Goal: Information Seeking & Learning: Learn about a topic

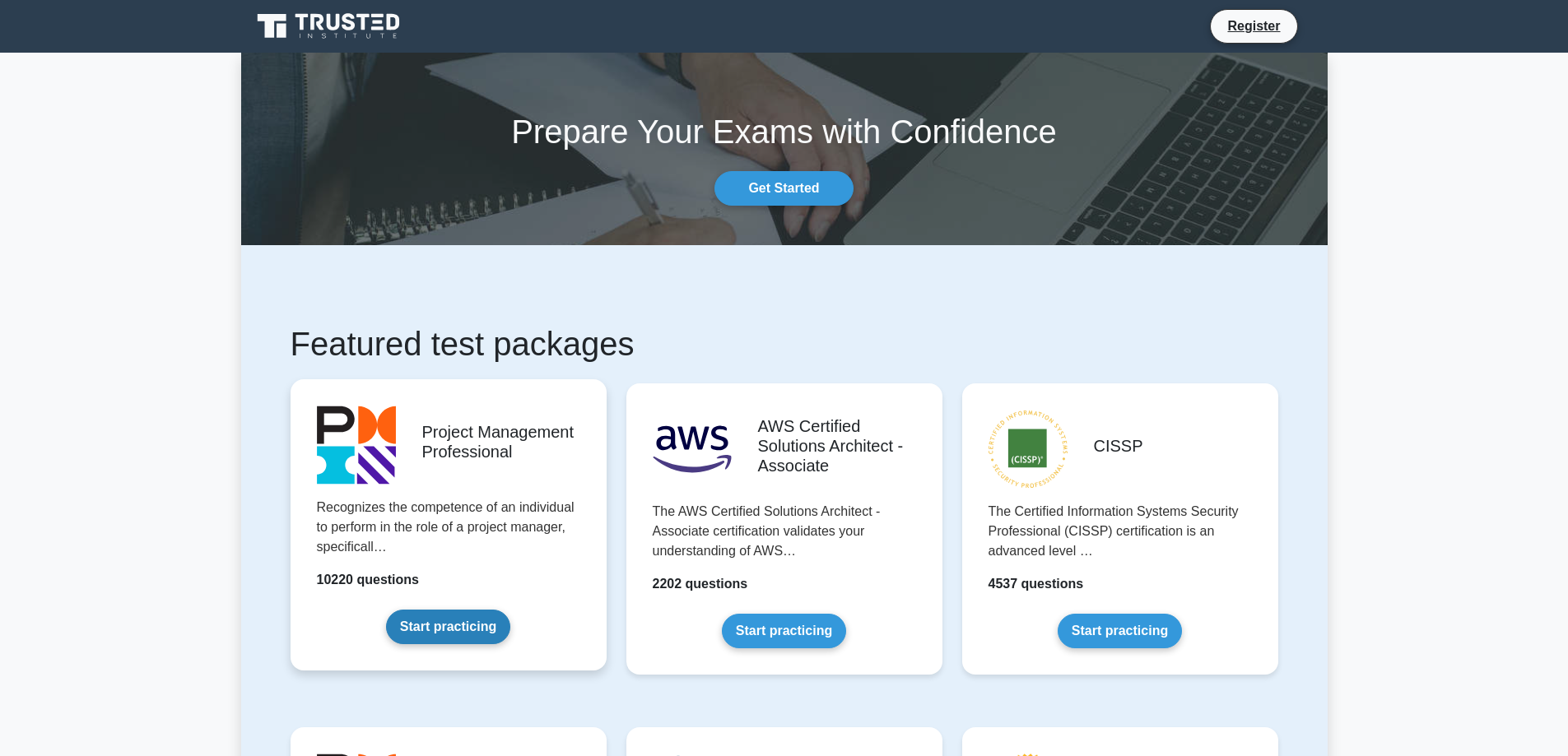
click at [444, 628] on link "Start practicing" at bounding box center [448, 627] width 125 height 35
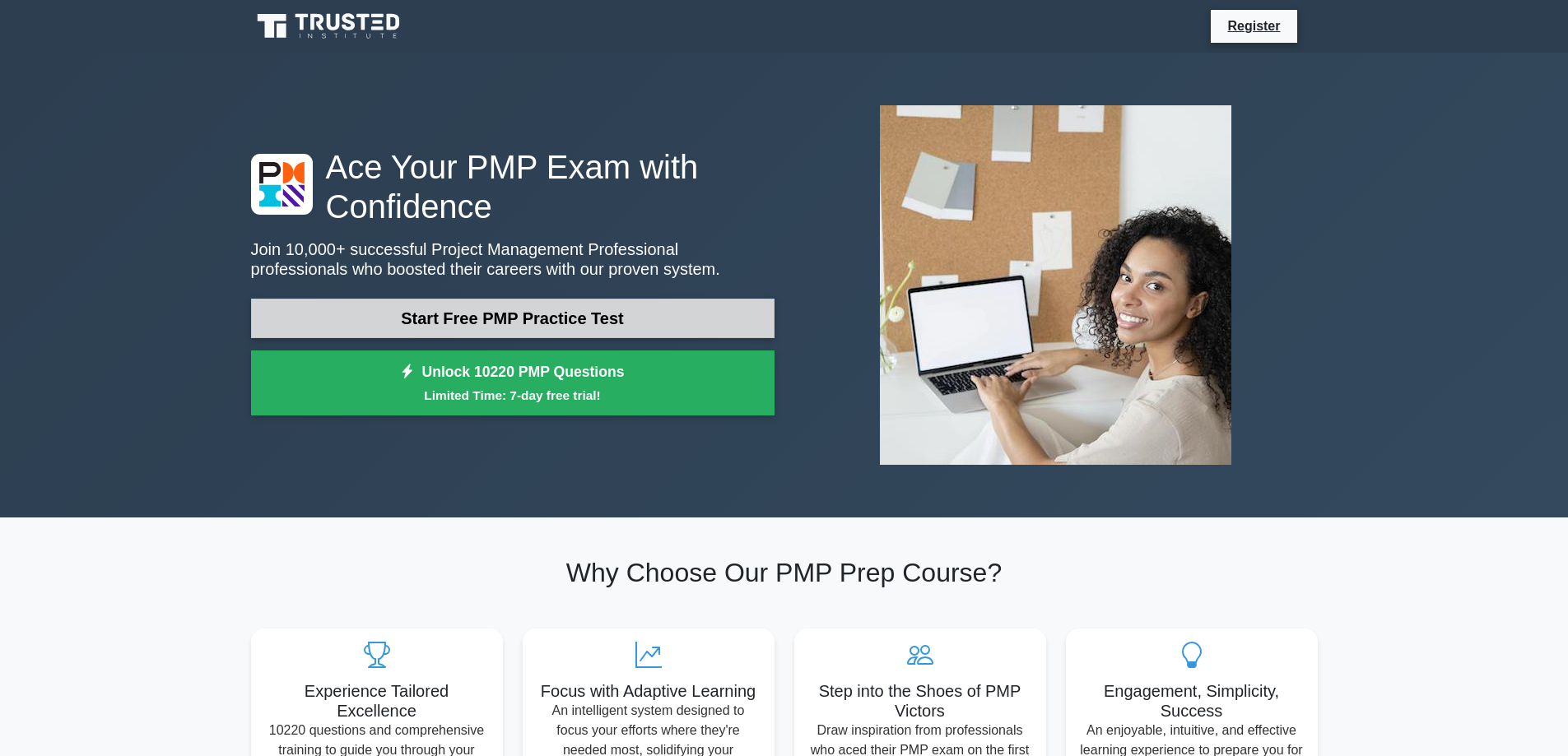
click at [611, 309] on link "Start Free PMP Practice Test" at bounding box center [513, 318] width 524 height 39
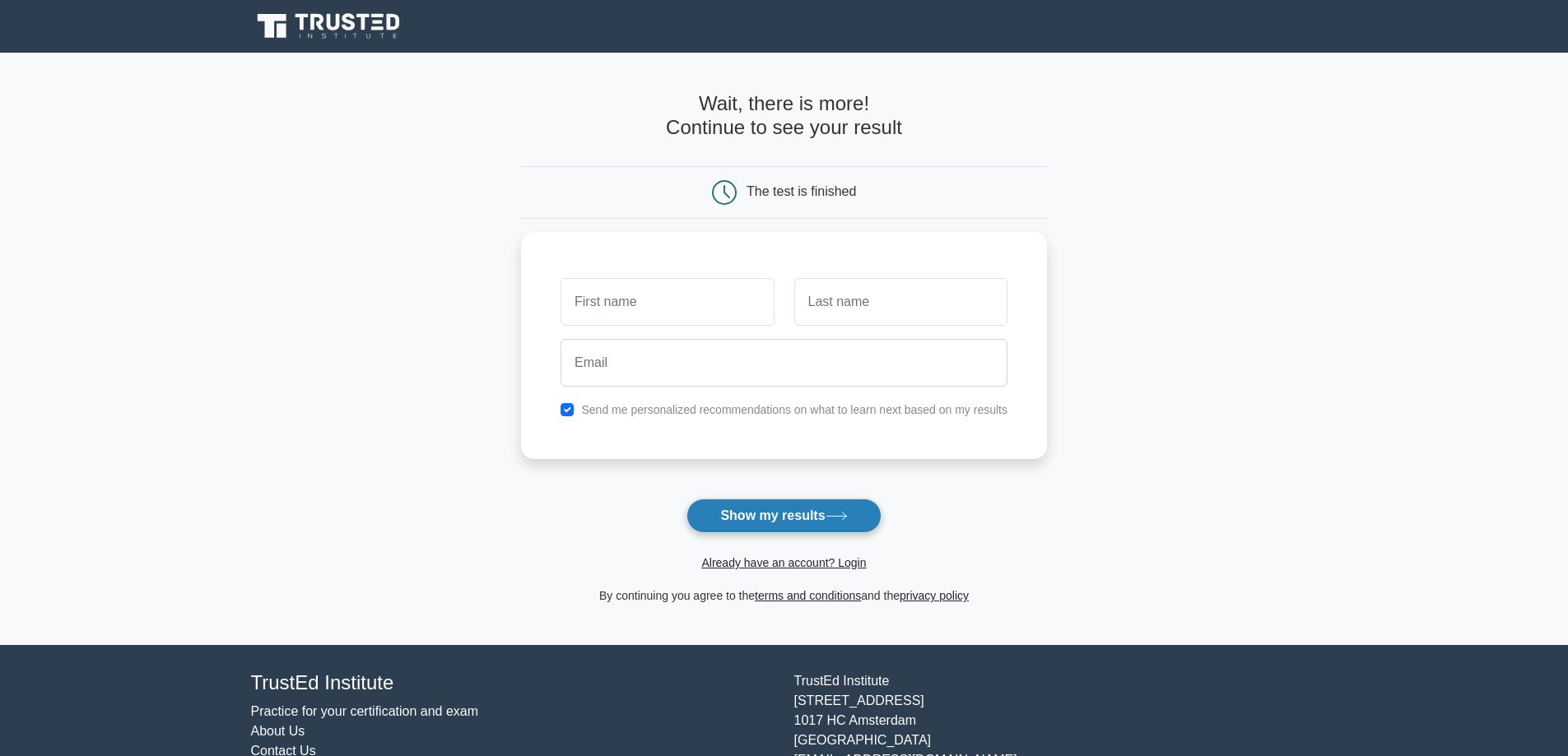
click at [838, 509] on button "Show my results" at bounding box center [783, 516] width 194 height 35
click at [338, 20] on icon at bounding box center [334, 22] width 13 height 16
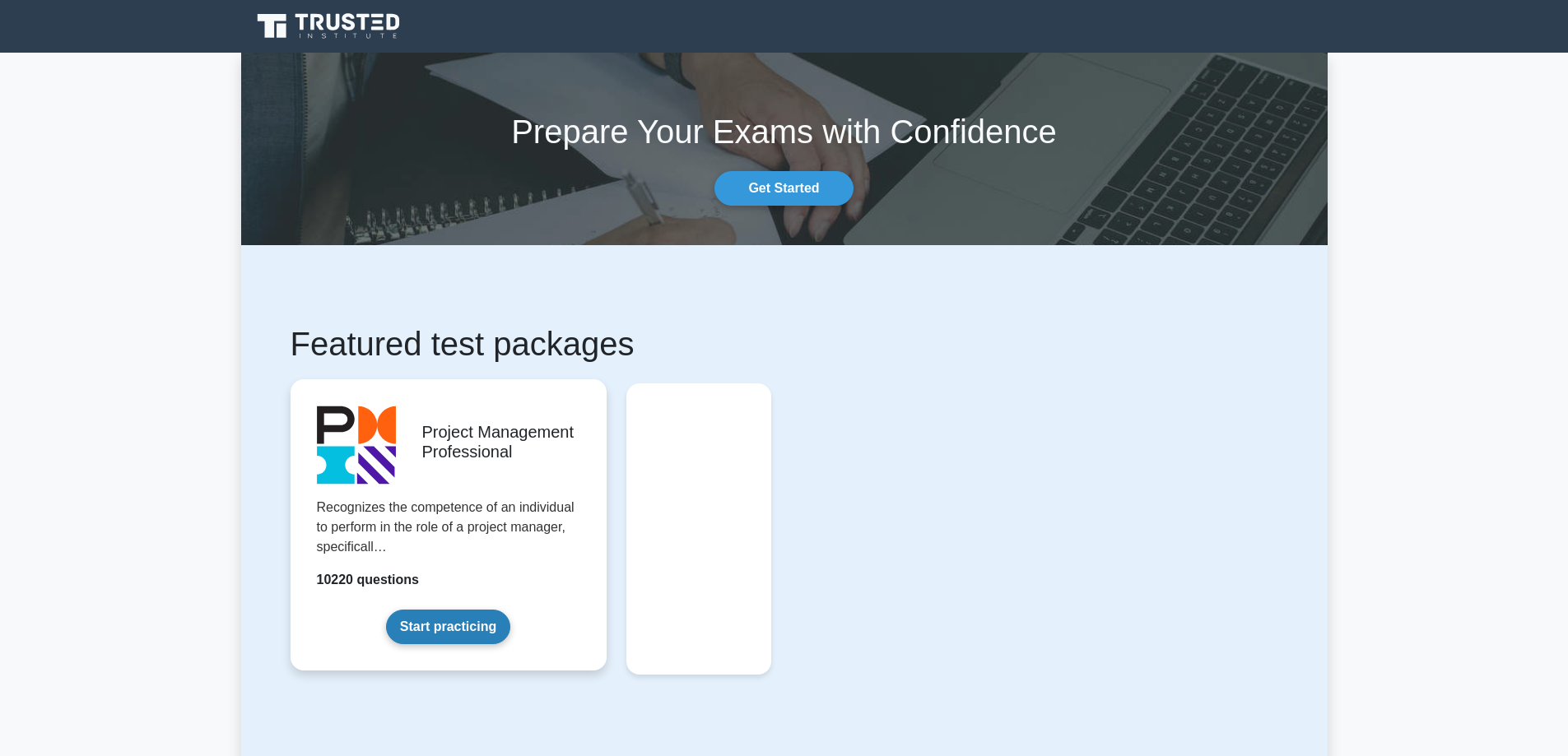
click at [489, 615] on link "Start practicing" at bounding box center [448, 627] width 125 height 35
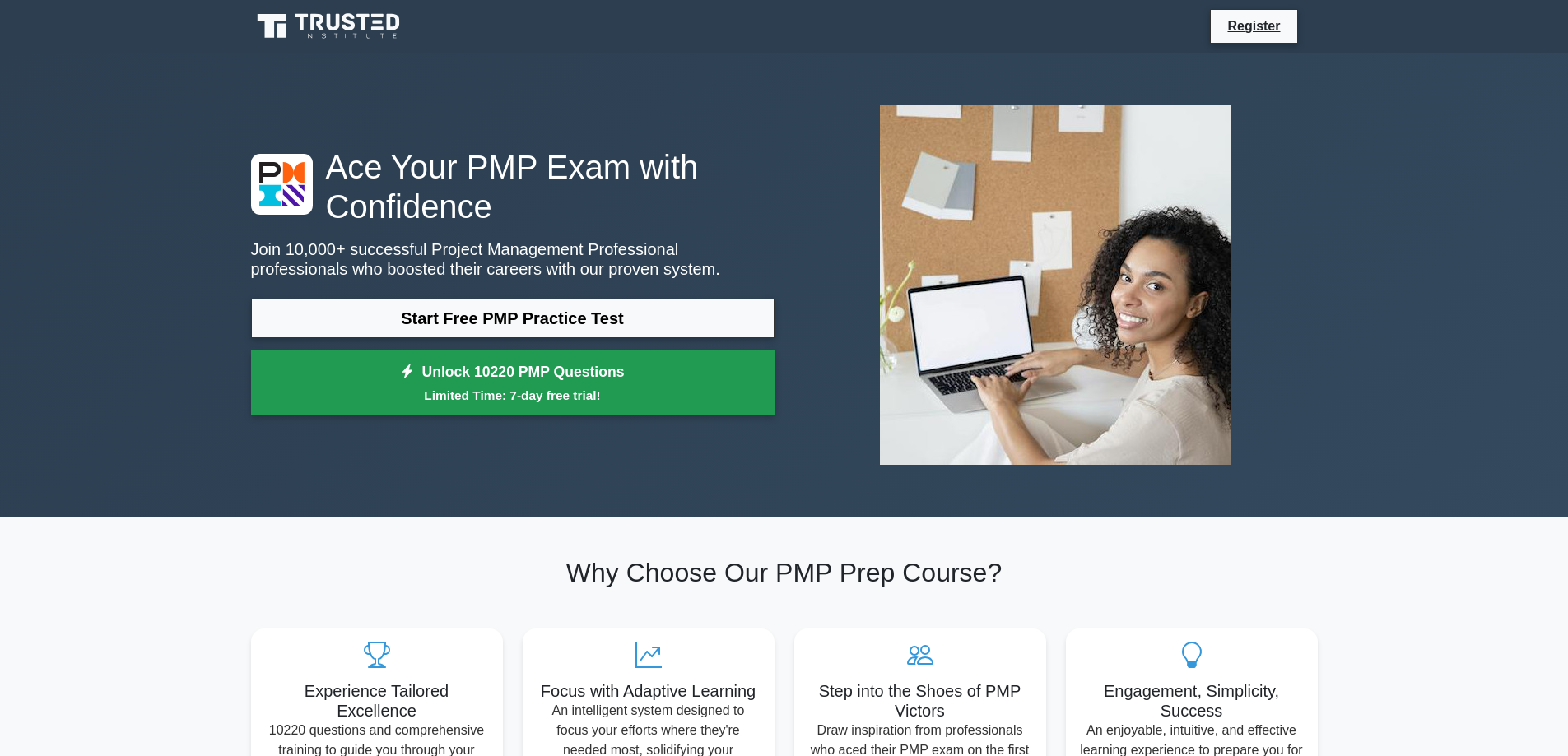
click at [701, 375] on link "Unlock 10220 PMP Questions Limited Time: 7-day free trial!" at bounding box center [513, 383] width 524 height 66
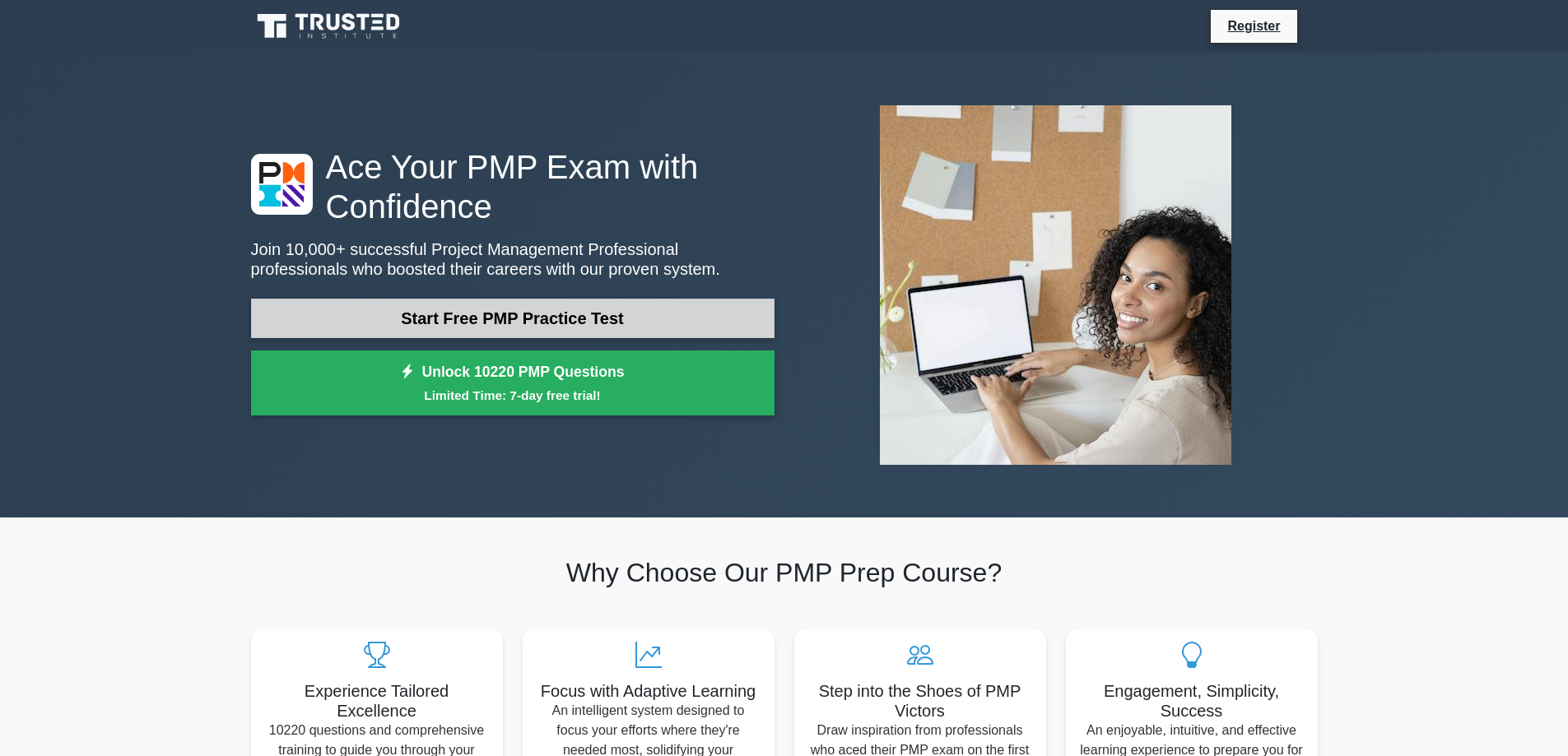
click at [671, 316] on link "Start Free PMP Practice Test" at bounding box center [513, 318] width 524 height 39
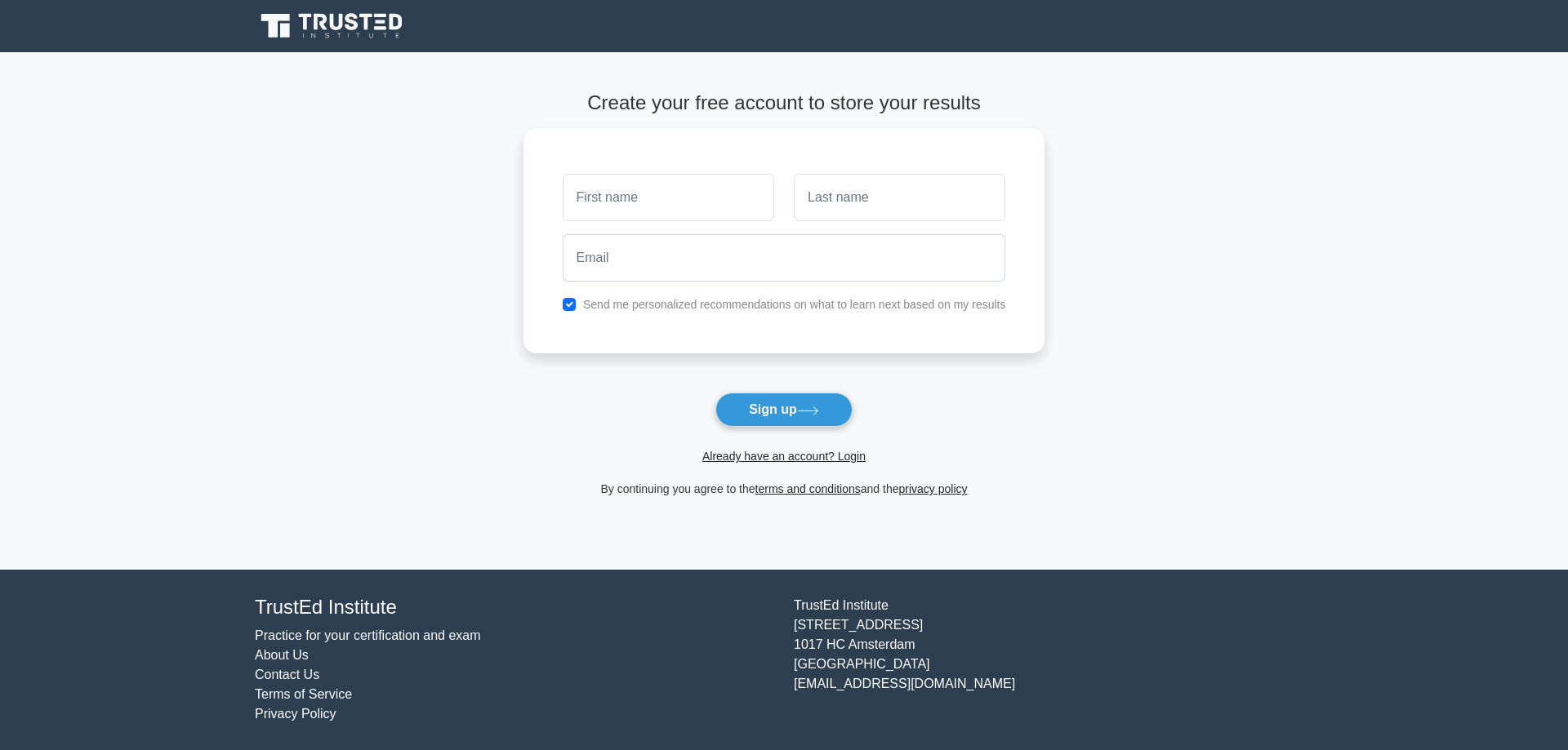
drag, startPoint x: 708, startPoint y: 396, endPoint x: 698, endPoint y: 404, distance: 12.8
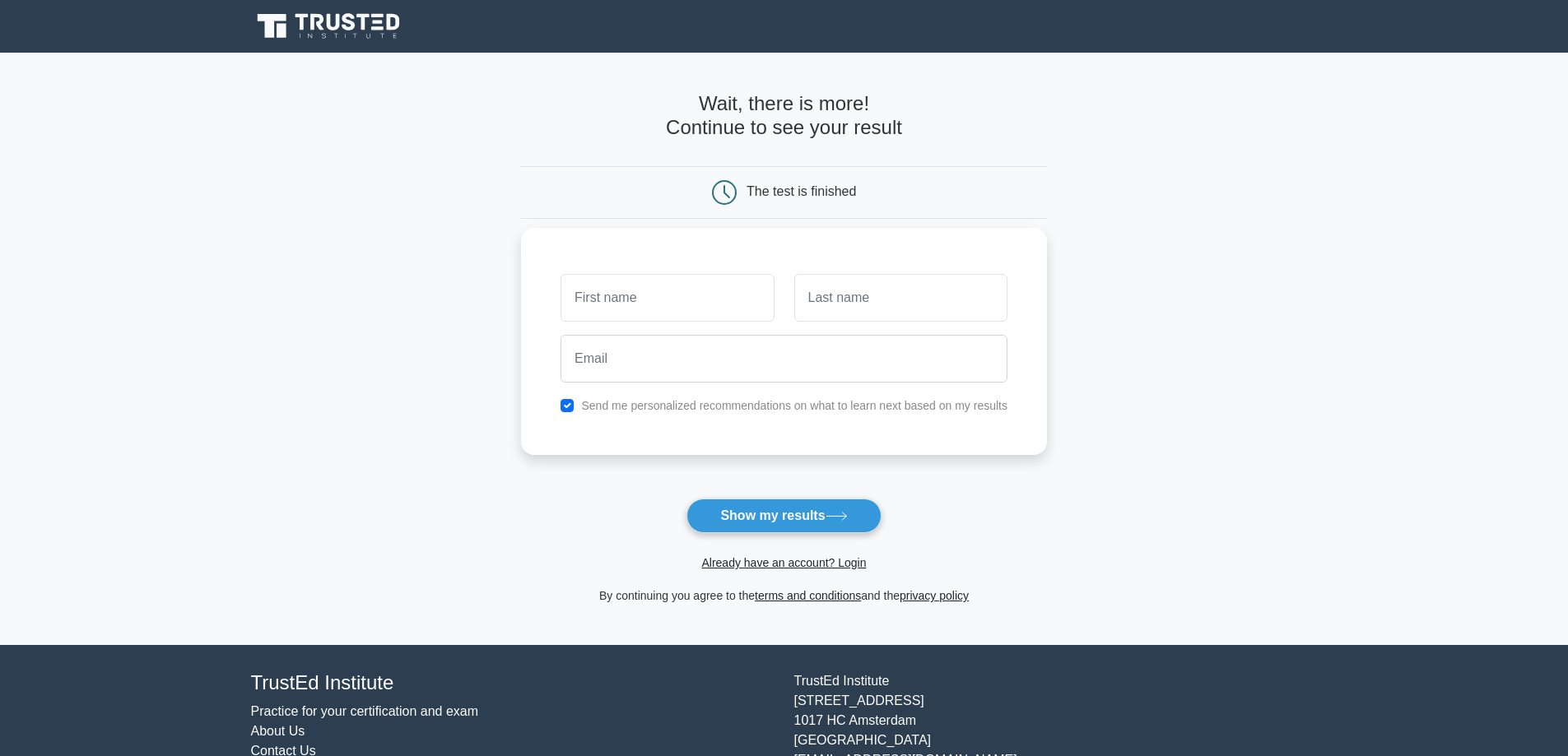
click at [717, 409] on label "Send me personalized recommendations on what to learn next based on my results" at bounding box center [795, 406] width 426 height 13
click at [568, 402] on input "checkbox" at bounding box center [567, 406] width 13 height 13
checkbox input "false"
click at [686, 311] on input "text" at bounding box center [667, 298] width 213 height 48
type input "jr"
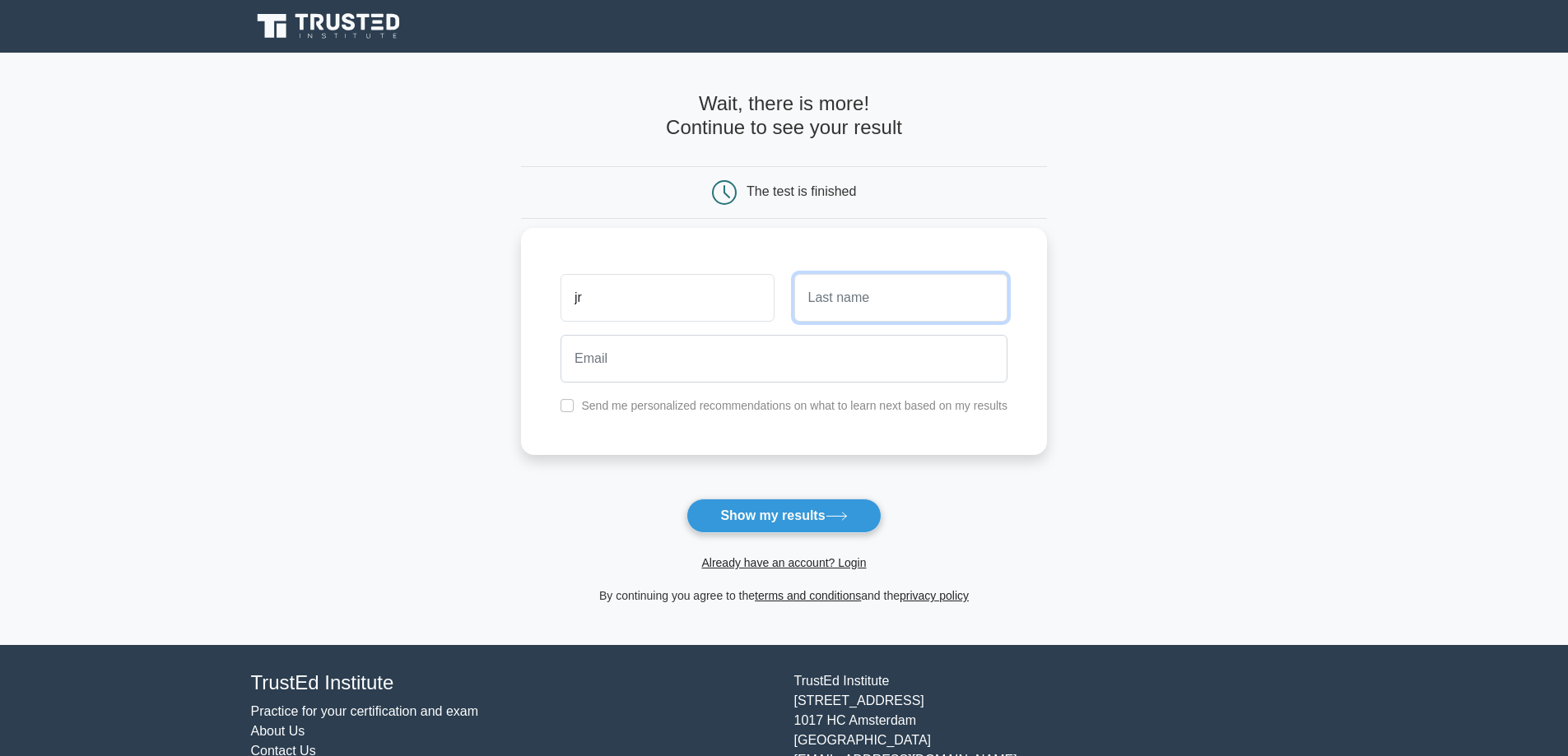
click at [838, 316] on input "text" at bounding box center [901, 298] width 213 height 48
type input "ooi"
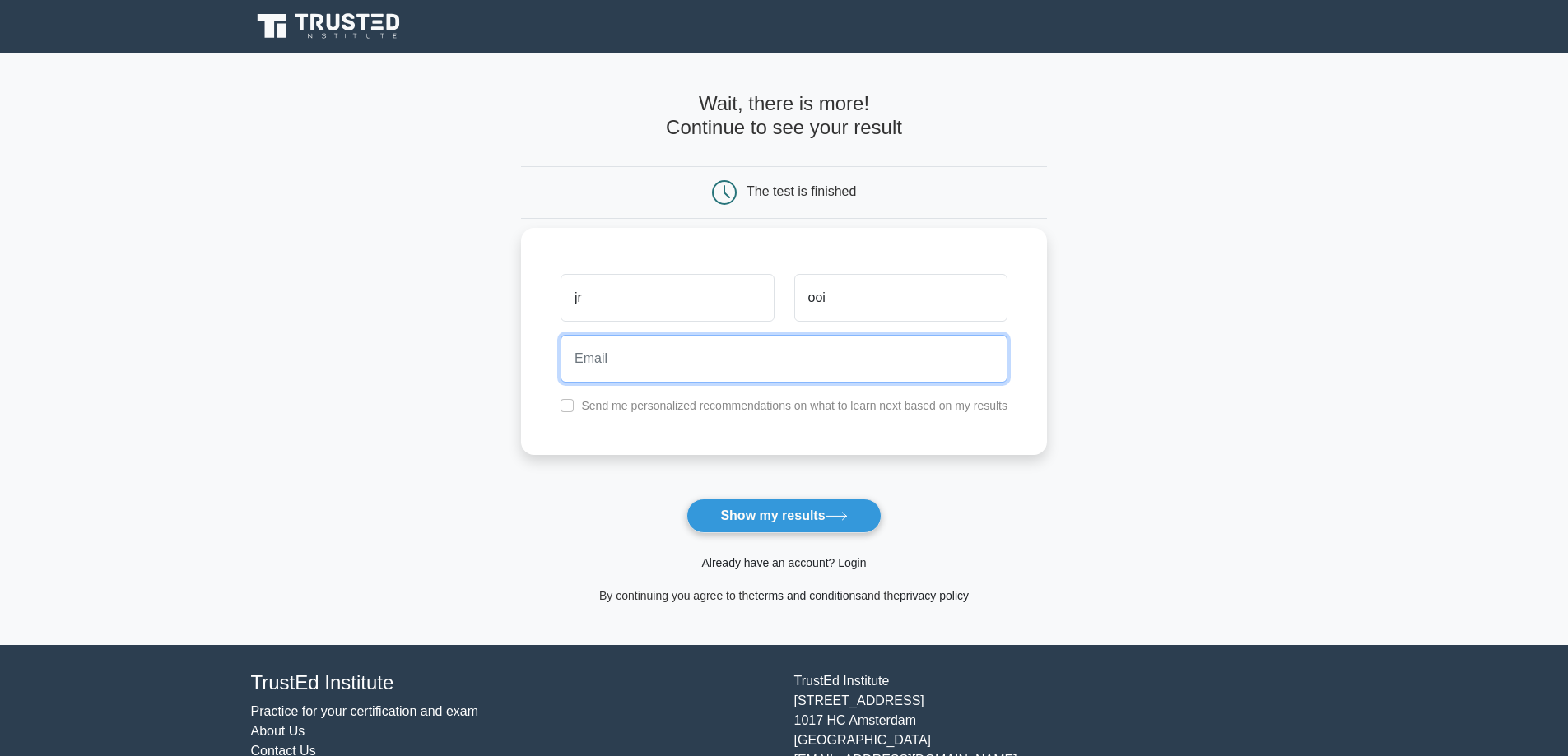
click at [768, 379] on input "email" at bounding box center [784, 359] width 447 height 48
type input "xiaotk1@gmail.com"
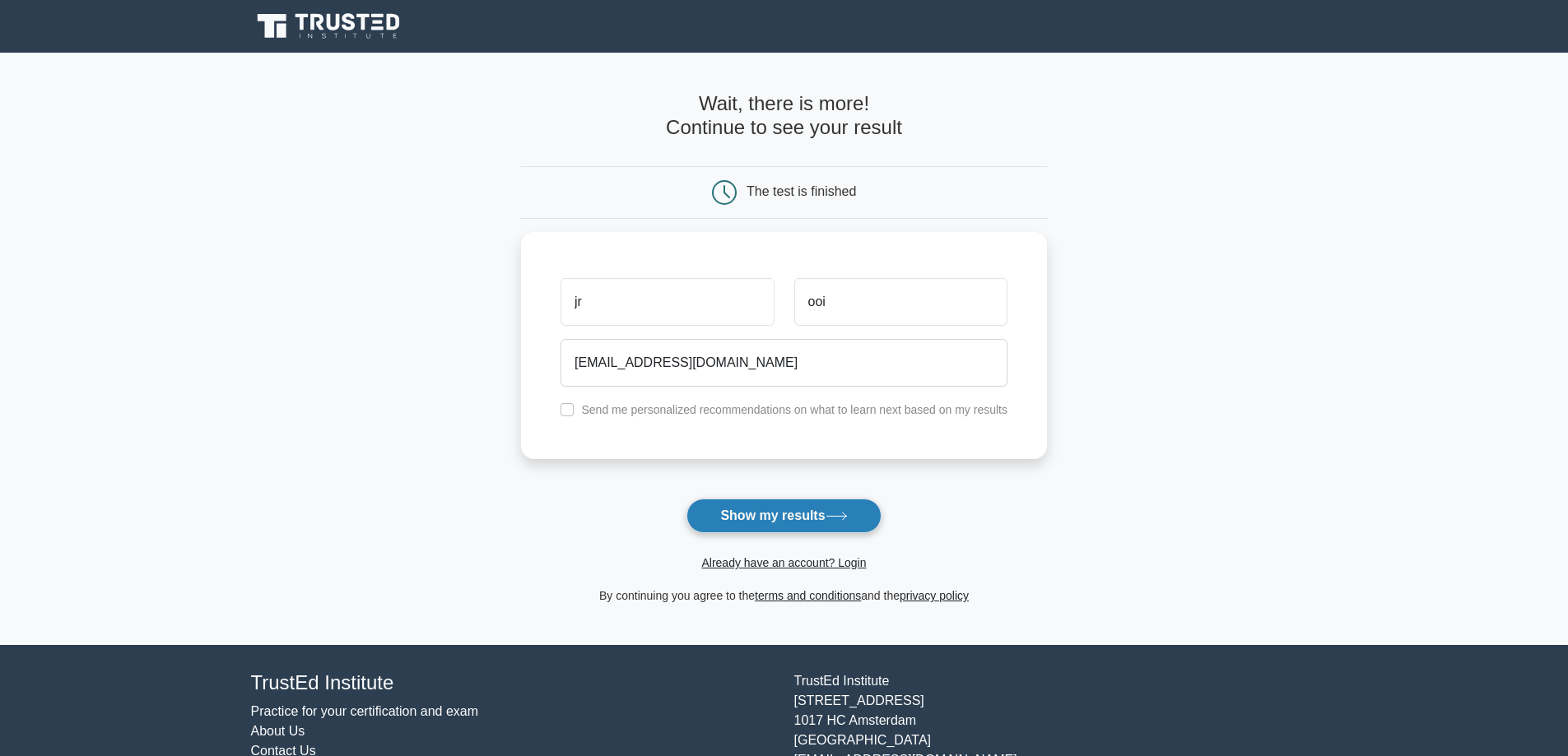
click at [841, 508] on button "Show my results" at bounding box center [783, 516] width 194 height 35
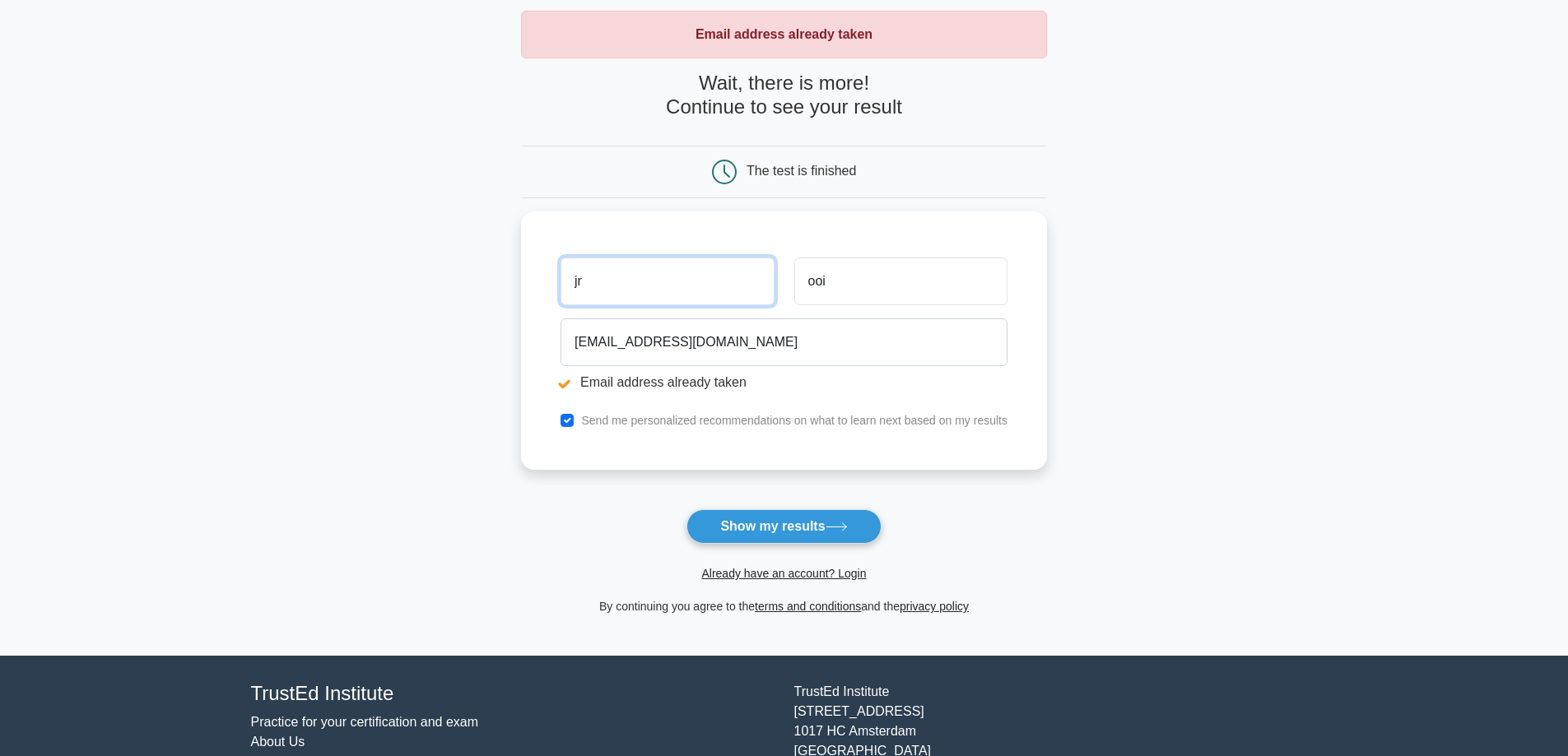
scroll to position [83, 0]
click at [745, 570] on link "Already have an account? Login" at bounding box center [784, 573] width 165 height 13
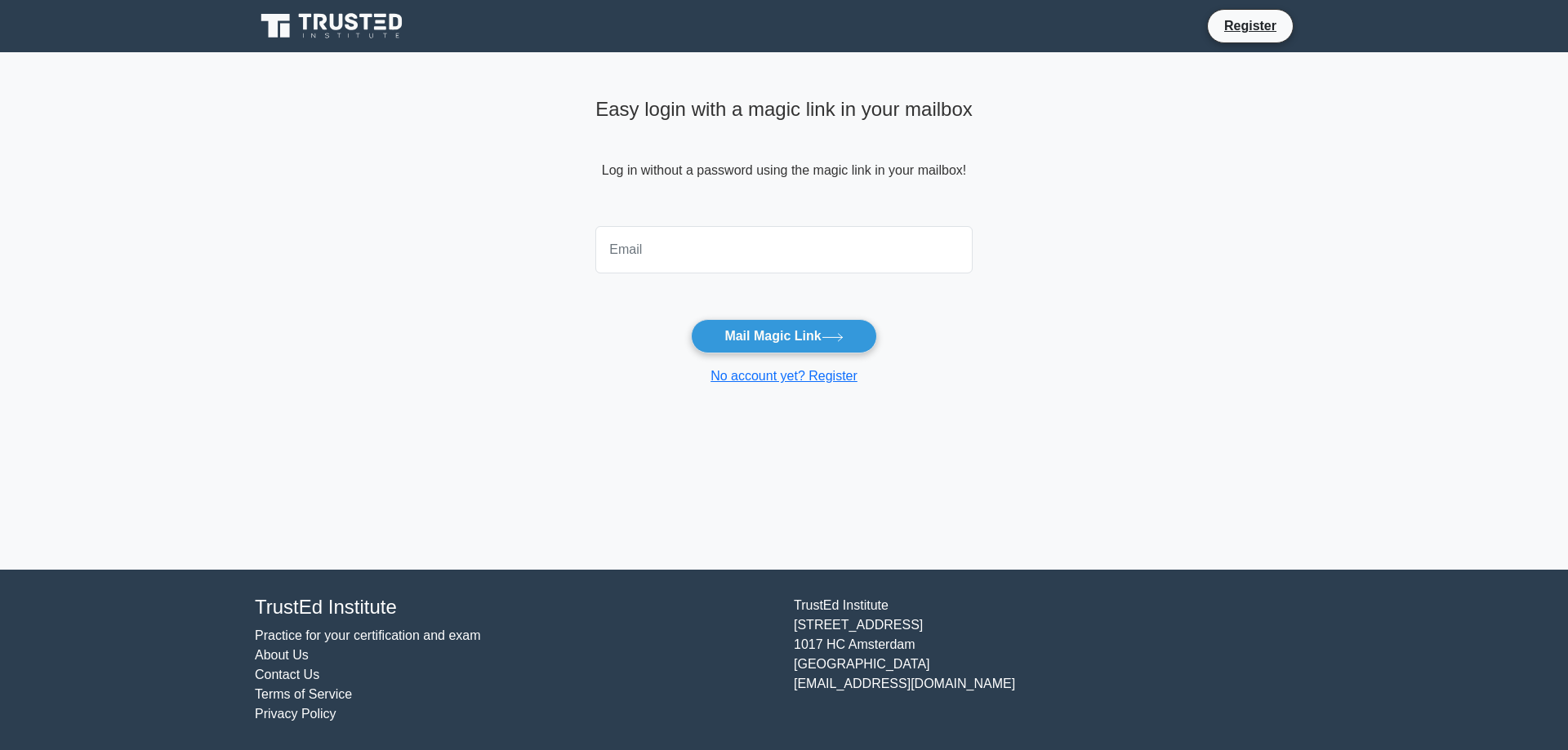
click at [803, 260] on input "email" at bounding box center [784, 250] width 377 height 48
type input "[EMAIL_ADDRESS][DOMAIN_NAME]"
click at [784, 347] on button "Mail Magic Link" at bounding box center [784, 336] width 186 height 34
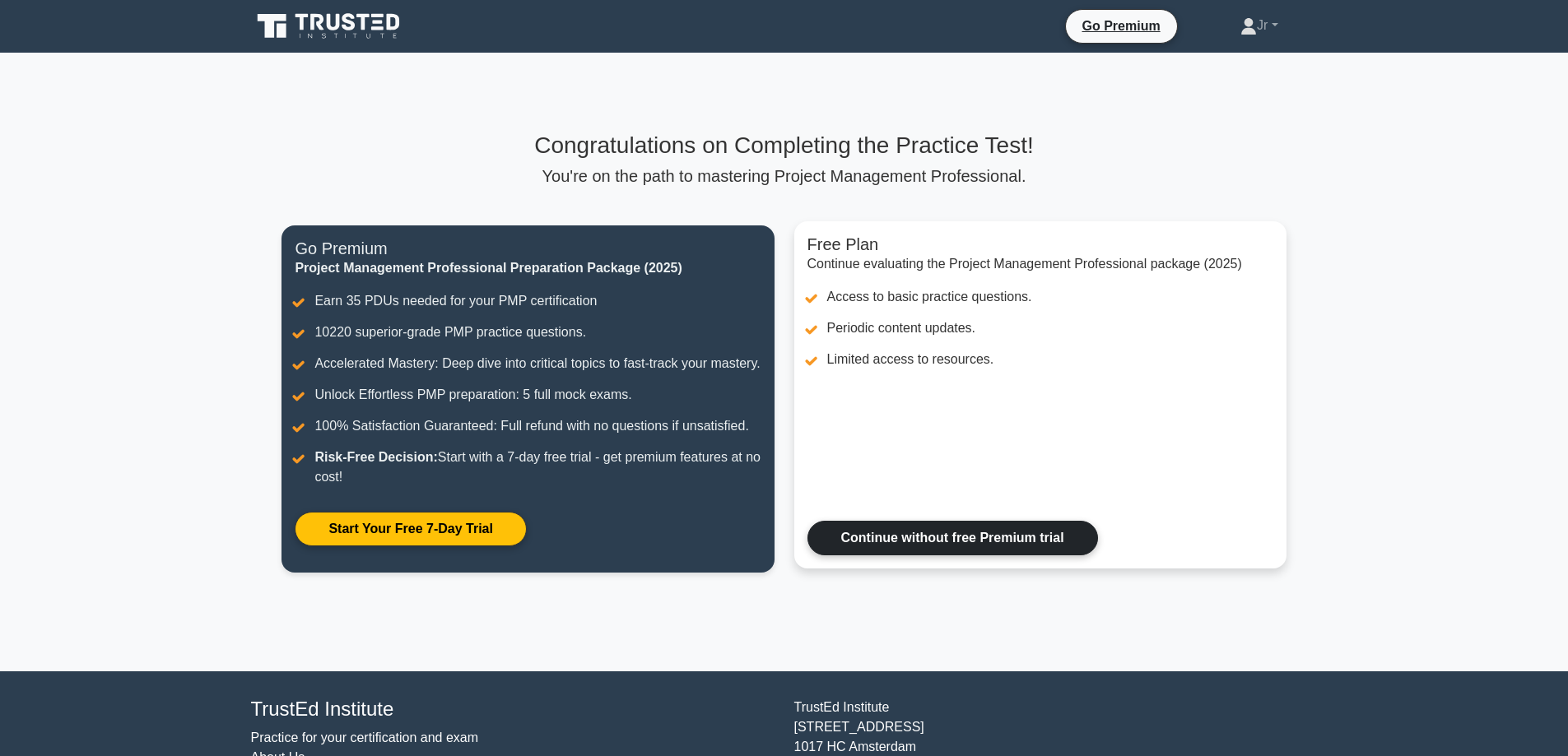
click at [1037, 554] on link "Continue without free Premium trial" at bounding box center [953, 538] width 291 height 35
click at [936, 554] on link "Continue without free Premium trial" at bounding box center [953, 538] width 291 height 35
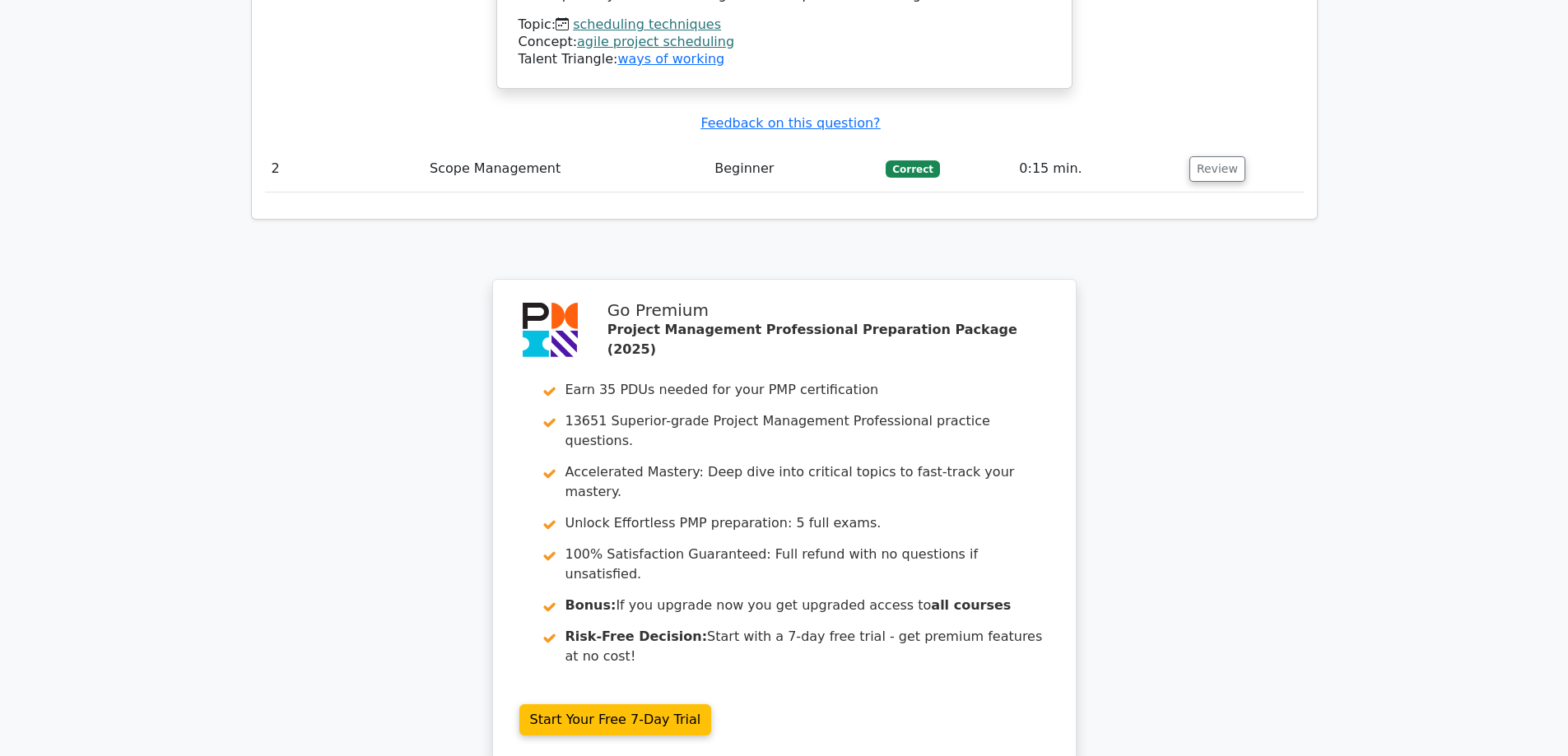
scroll to position [1893, 0]
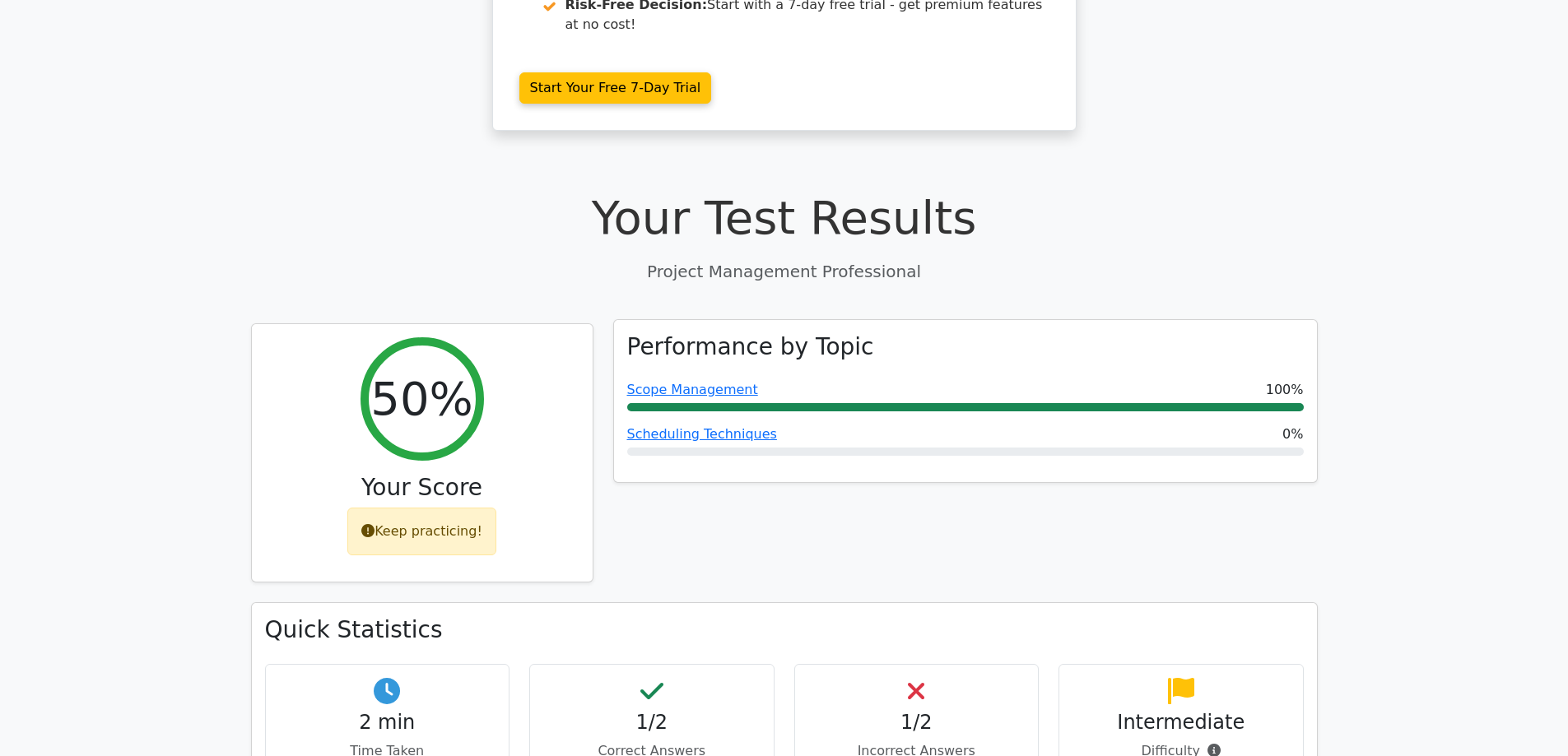
scroll to position [329, 0]
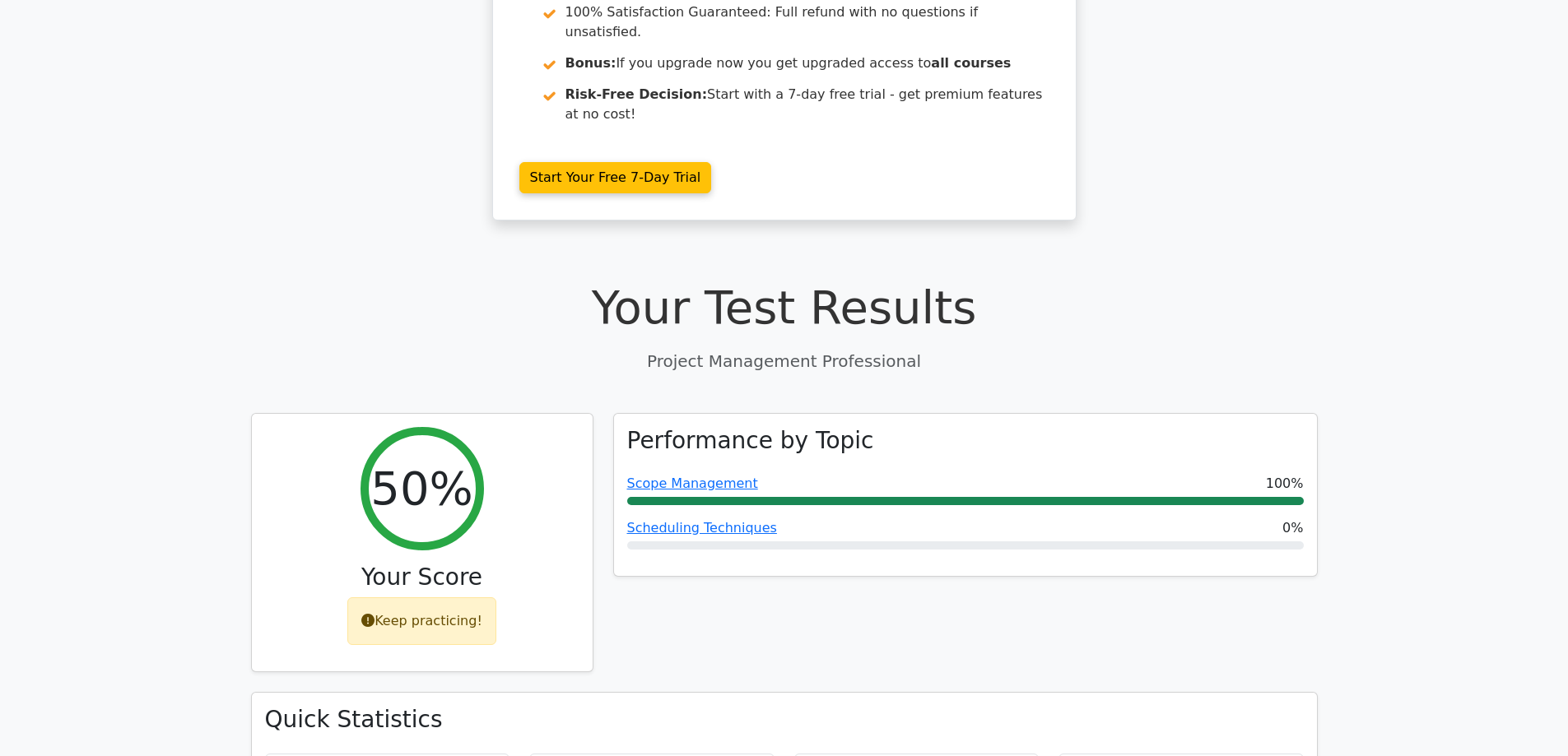
drag, startPoint x: 840, startPoint y: 278, endPoint x: 831, endPoint y: 260, distance: 20.1
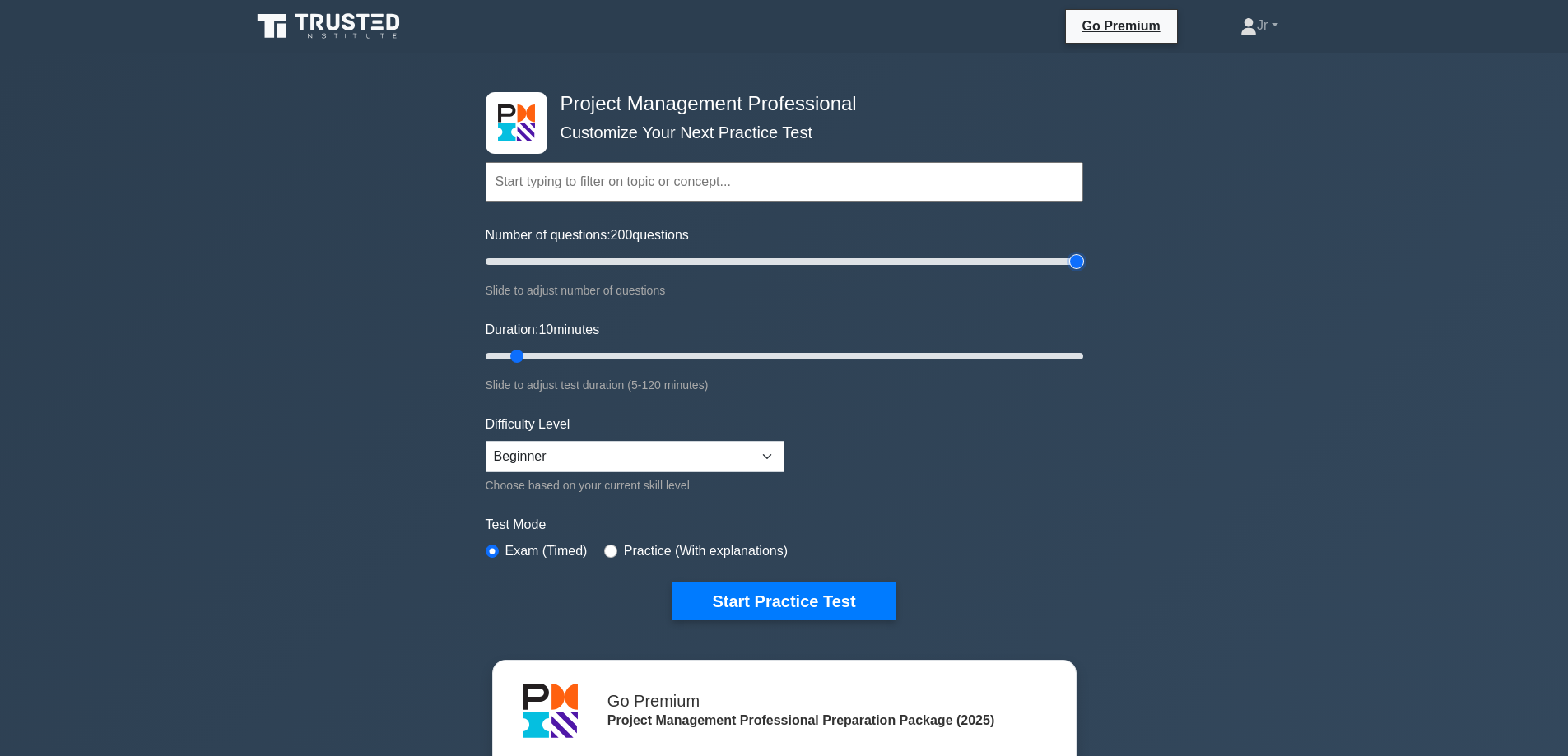
drag, startPoint x: 518, startPoint y: 258, endPoint x: 1025, endPoint y: 285, distance: 507.7
click at [1083, 272] on input "Number of questions: 200 questions" at bounding box center [784, 262] width 598 height 20
drag, startPoint x: 1016, startPoint y: 286, endPoint x: 919, endPoint y: 274, distance: 97.7
click at [919, 274] on div "Number of questions: 200 questions Slide to adjust number of questions" at bounding box center [784, 263] width 598 height 75
drag, startPoint x: 1072, startPoint y: 261, endPoint x: 1033, endPoint y: 259, distance: 39.1
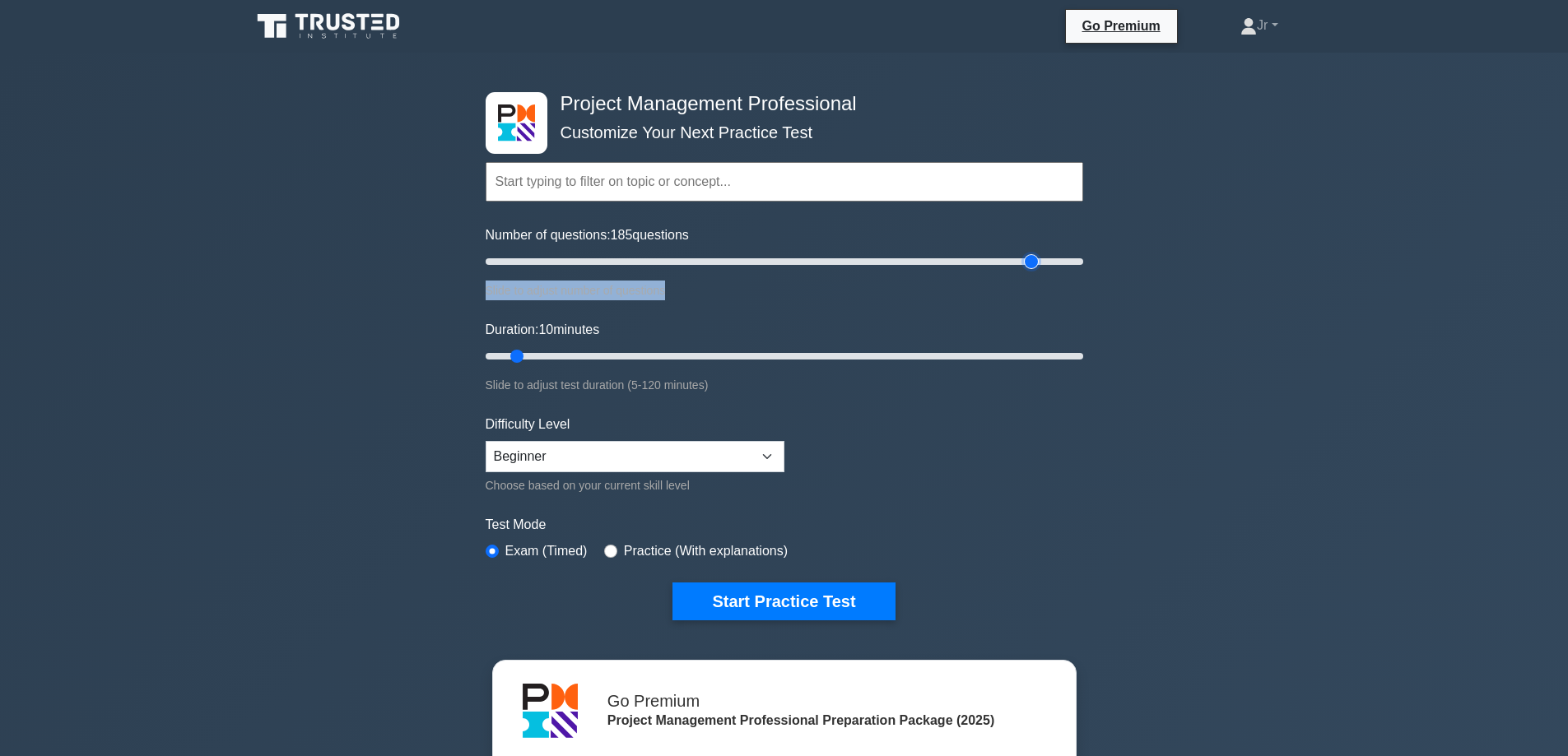
type input "185"
click at [1033, 259] on input "Number of questions: 185 questions" at bounding box center [784, 262] width 598 height 20
click at [1287, 296] on div "Project Management Professional Customize Your Next Practice Test Topics Scope …" at bounding box center [784, 570] width 1568 height 1035
drag, startPoint x: 515, startPoint y: 351, endPoint x: 1138, endPoint y: 365, distance: 623.2
type input "120"
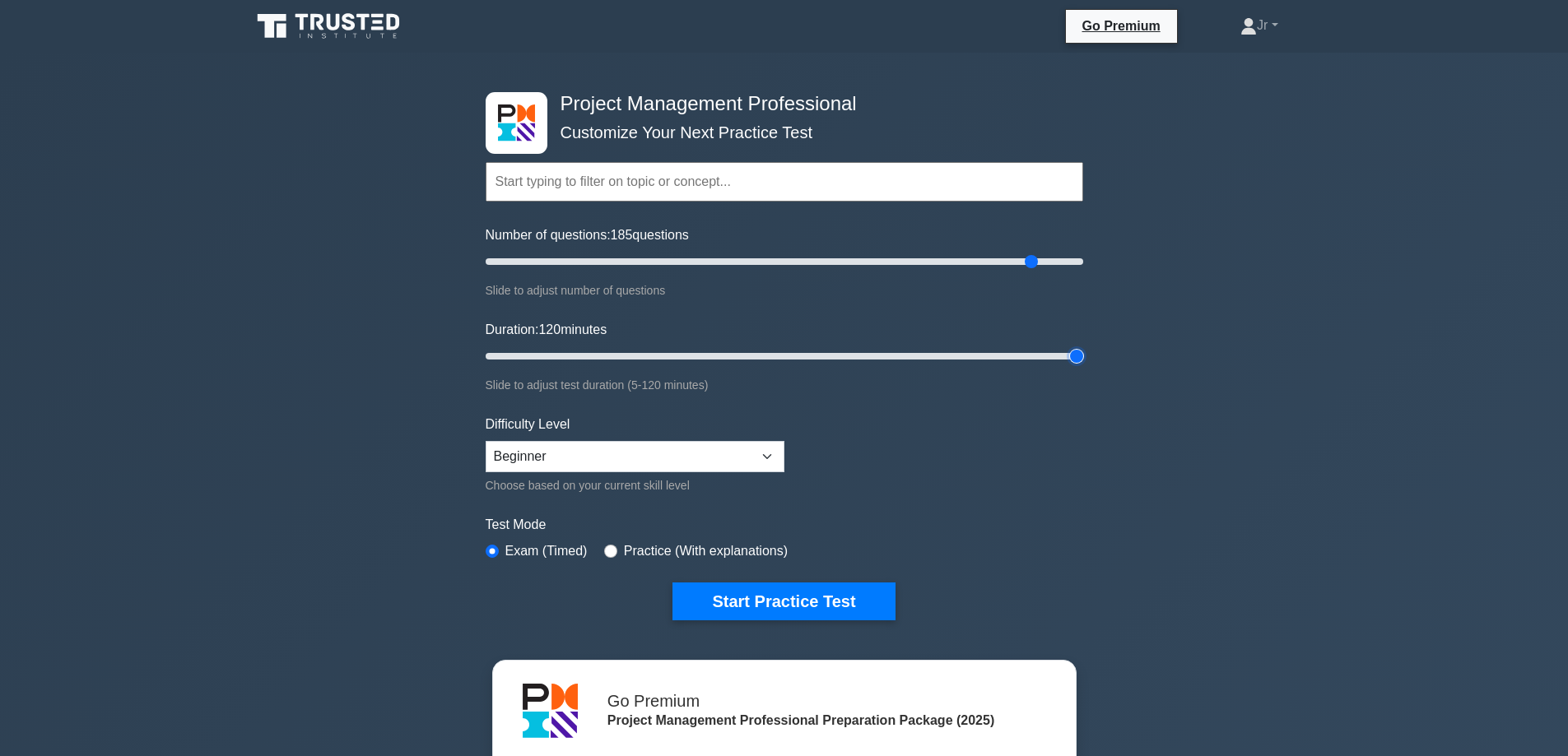
click at [1083, 365] on input "Duration: 120 minutes" at bounding box center [784, 356] width 598 height 20
click at [688, 446] on select "Beginner Intermediate Expert" at bounding box center [634, 457] width 298 height 32
click at [953, 463] on form "Topics Scope Management Time Management Cost Management Quality Management Risk…" at bounding box center [784, 366] width 598 height 508
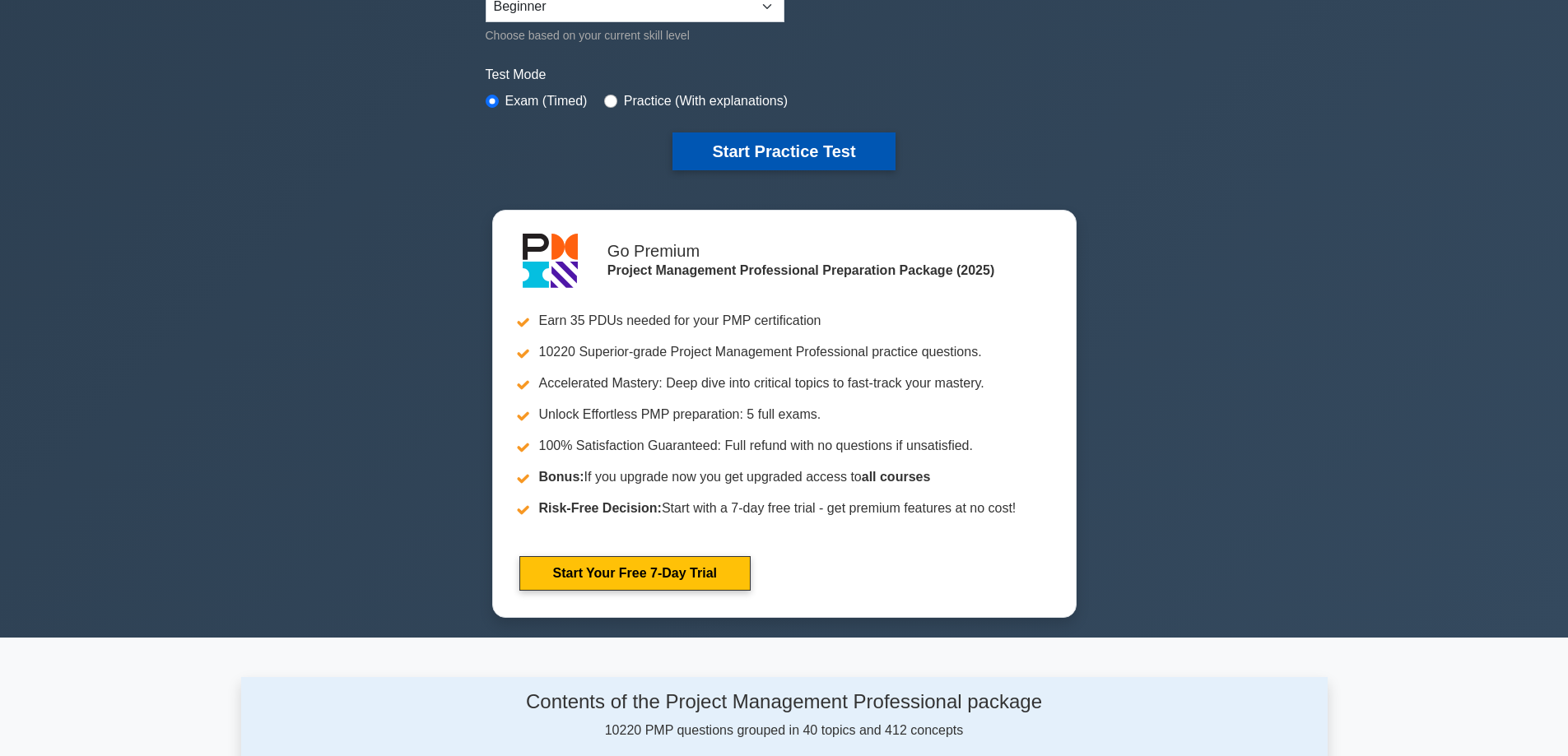
scroll to position [329, 0]
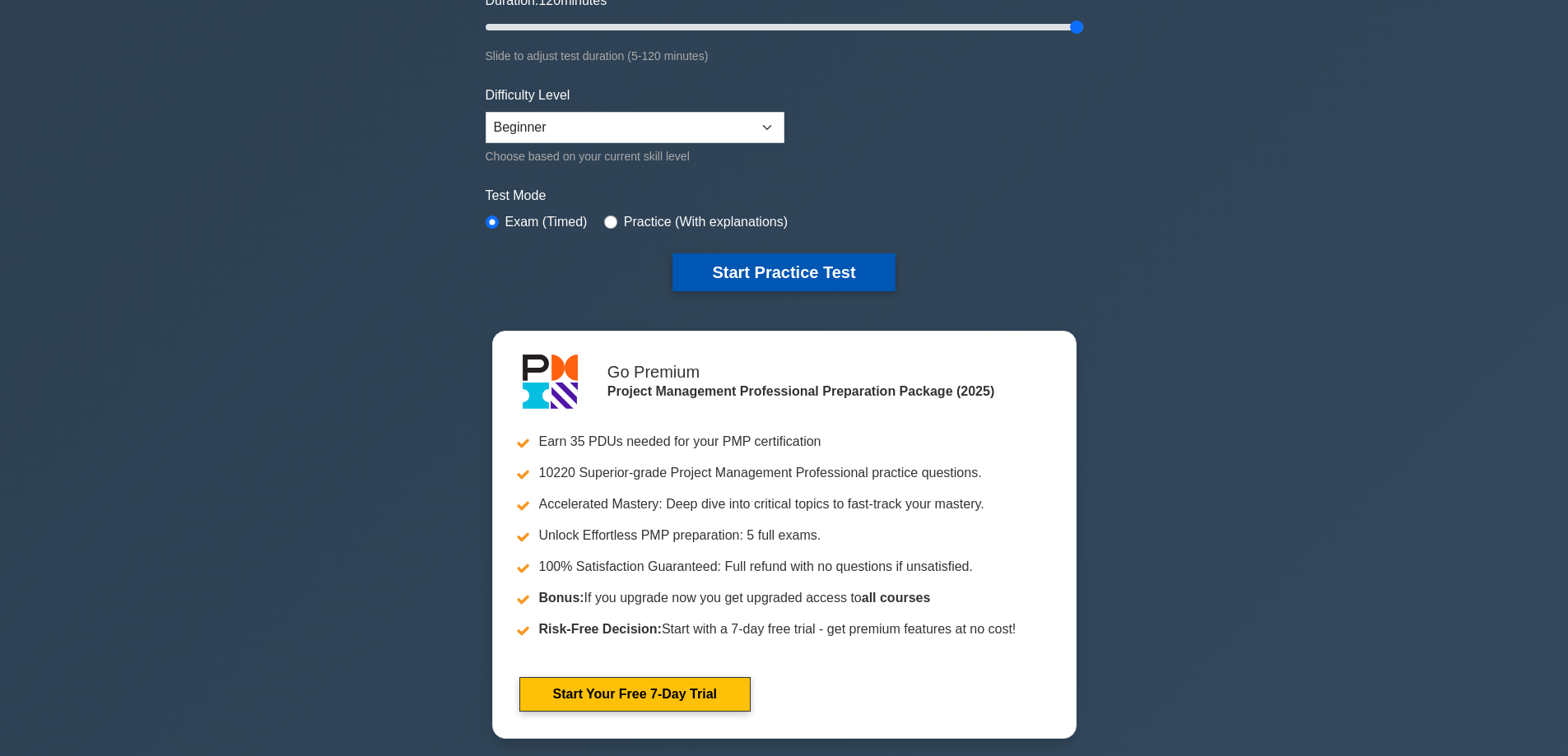
click at [856, 261] on button "Start Practice Test" at bounding box center [784, 272] width 223 height 37
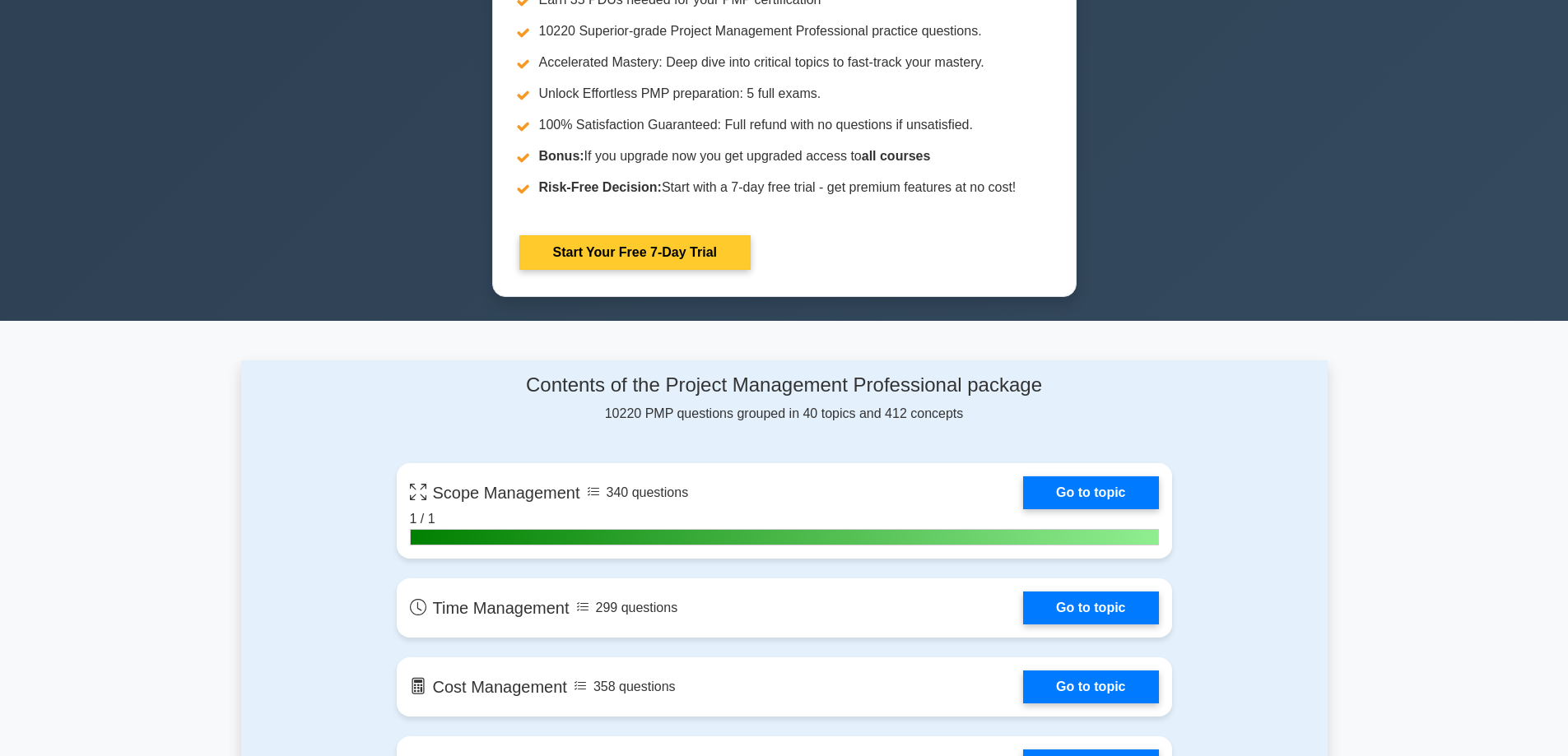
scroll to position [577, 0]
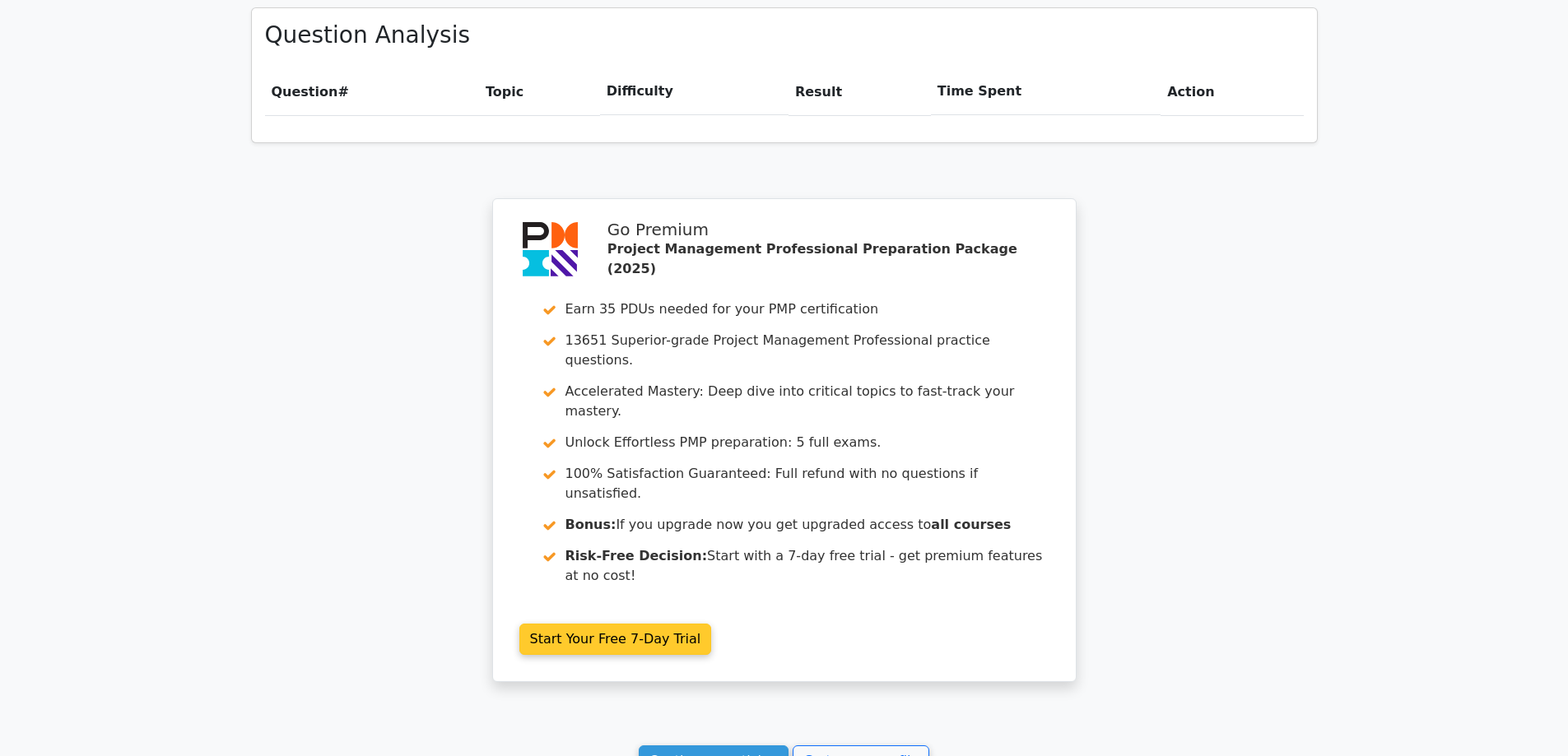
scroll to position [1235, 0]
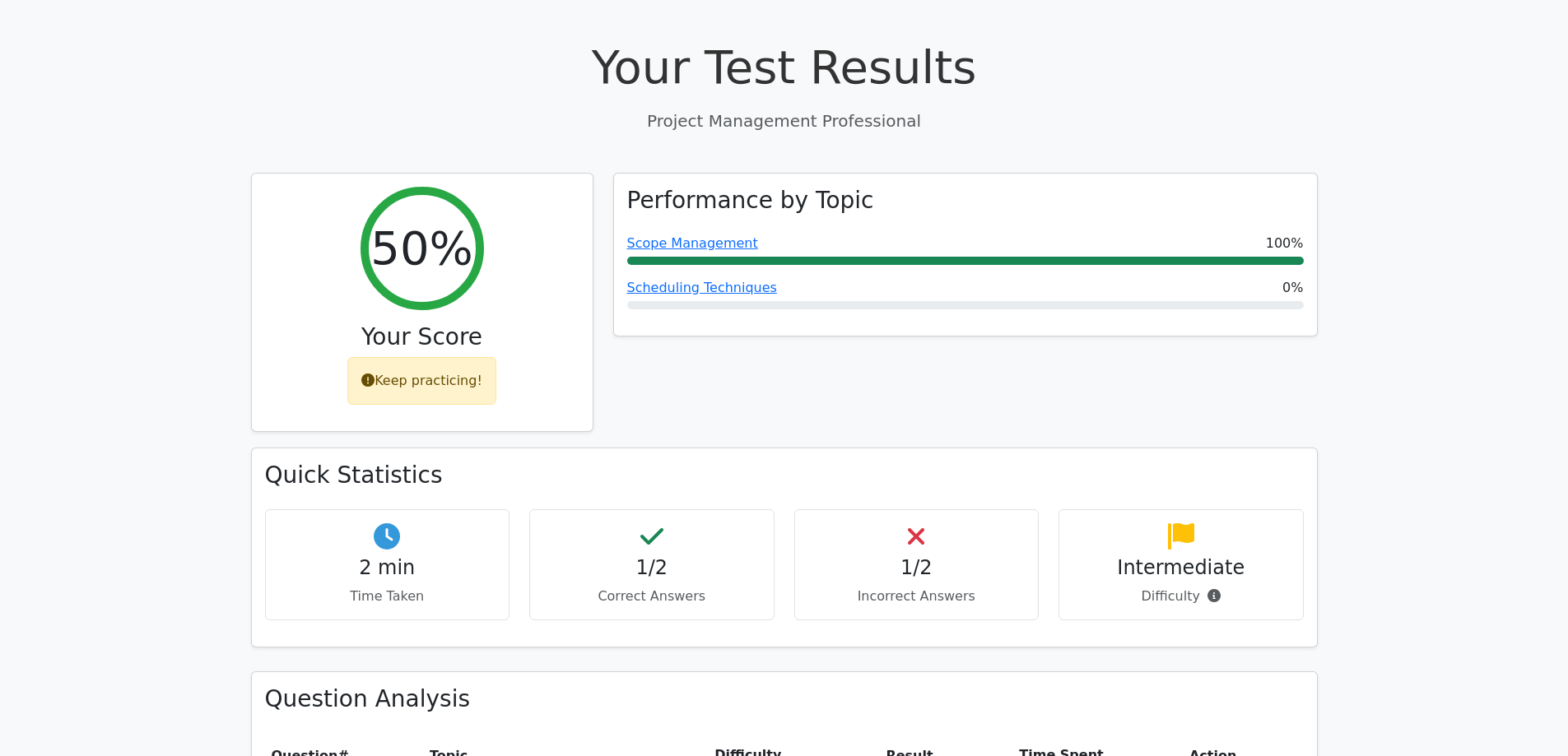
scroll to position [577, 0]
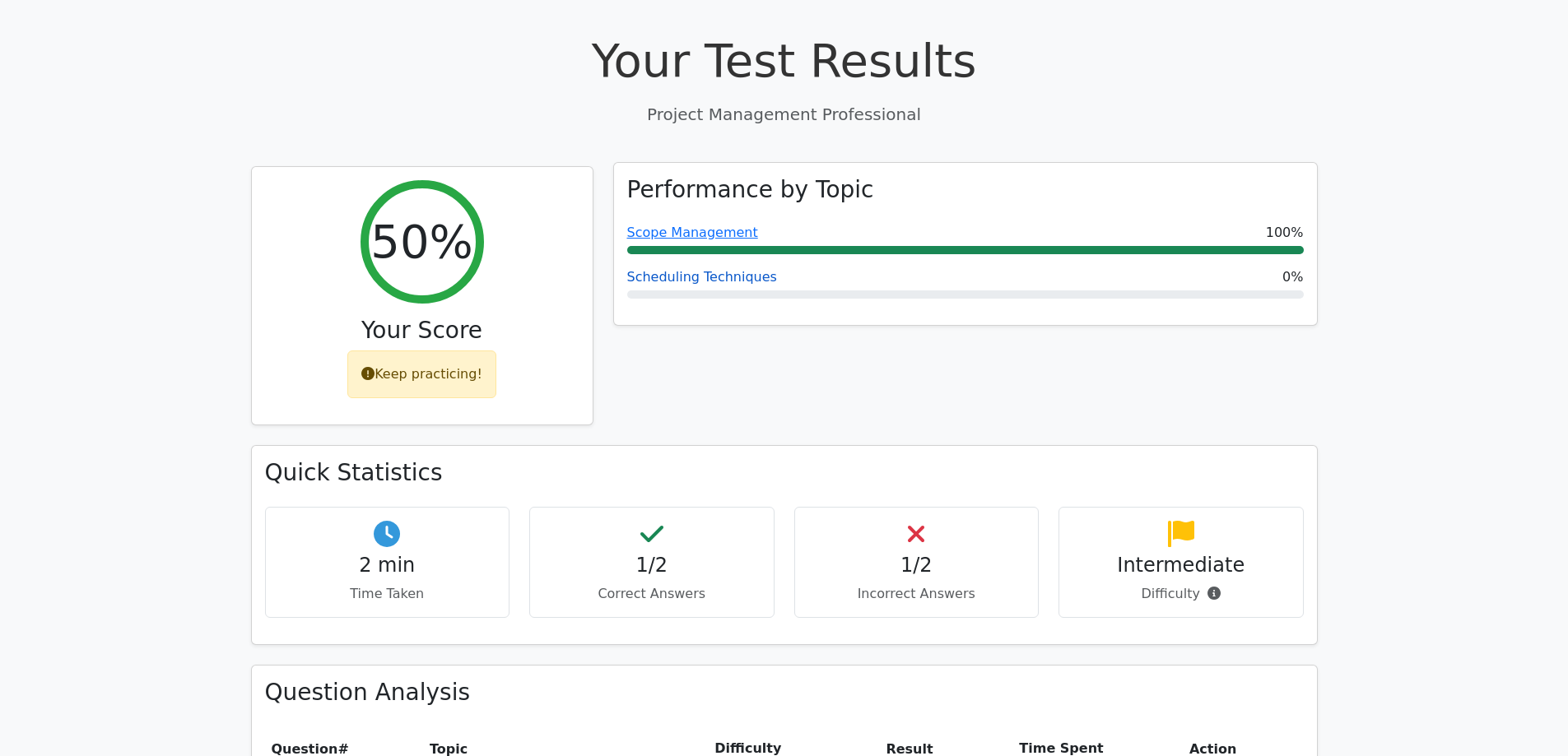
click at [745, 270] on link "Scheduling Techniques" at bounding box center [702, 277] width 150 height 15
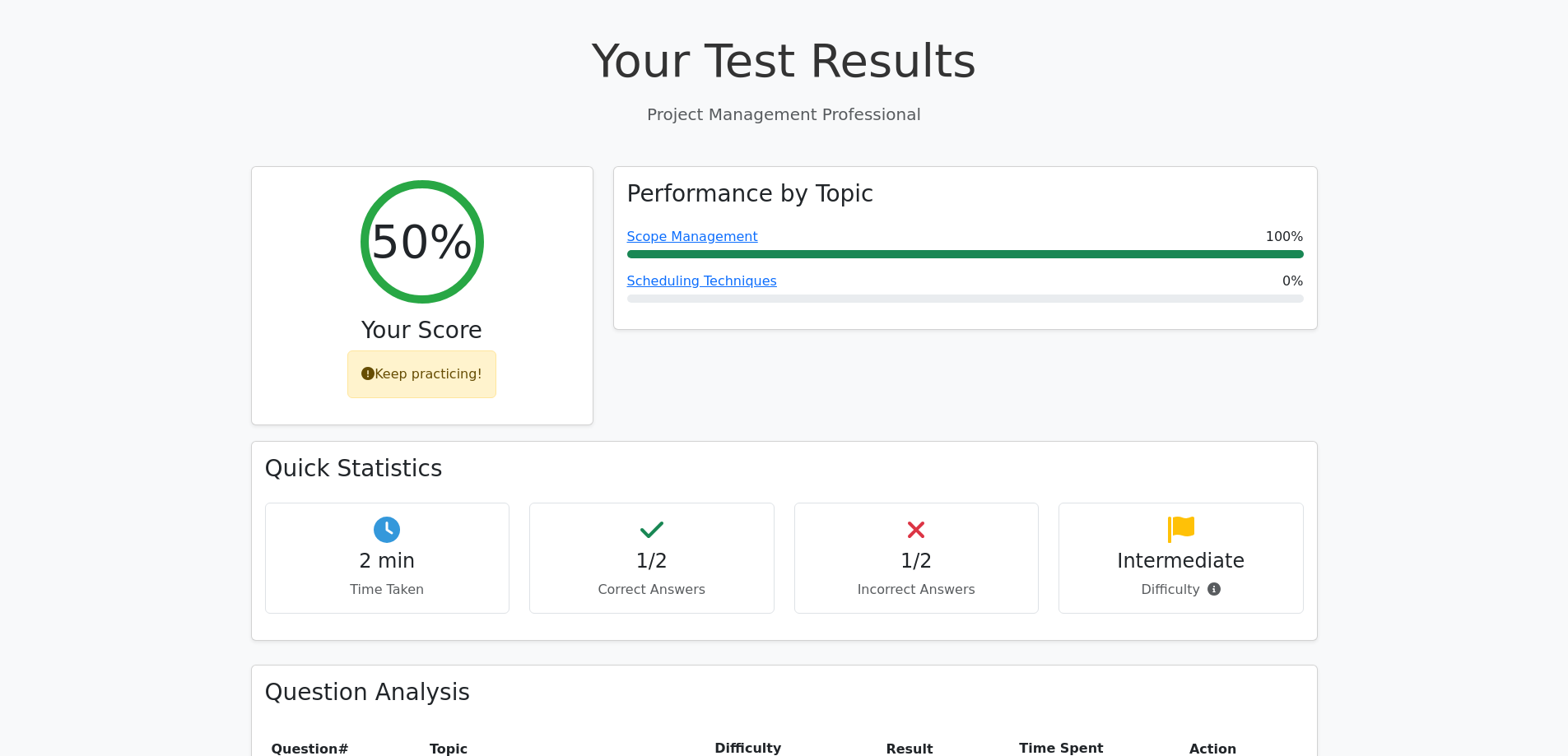
scroll to position [674, 0]
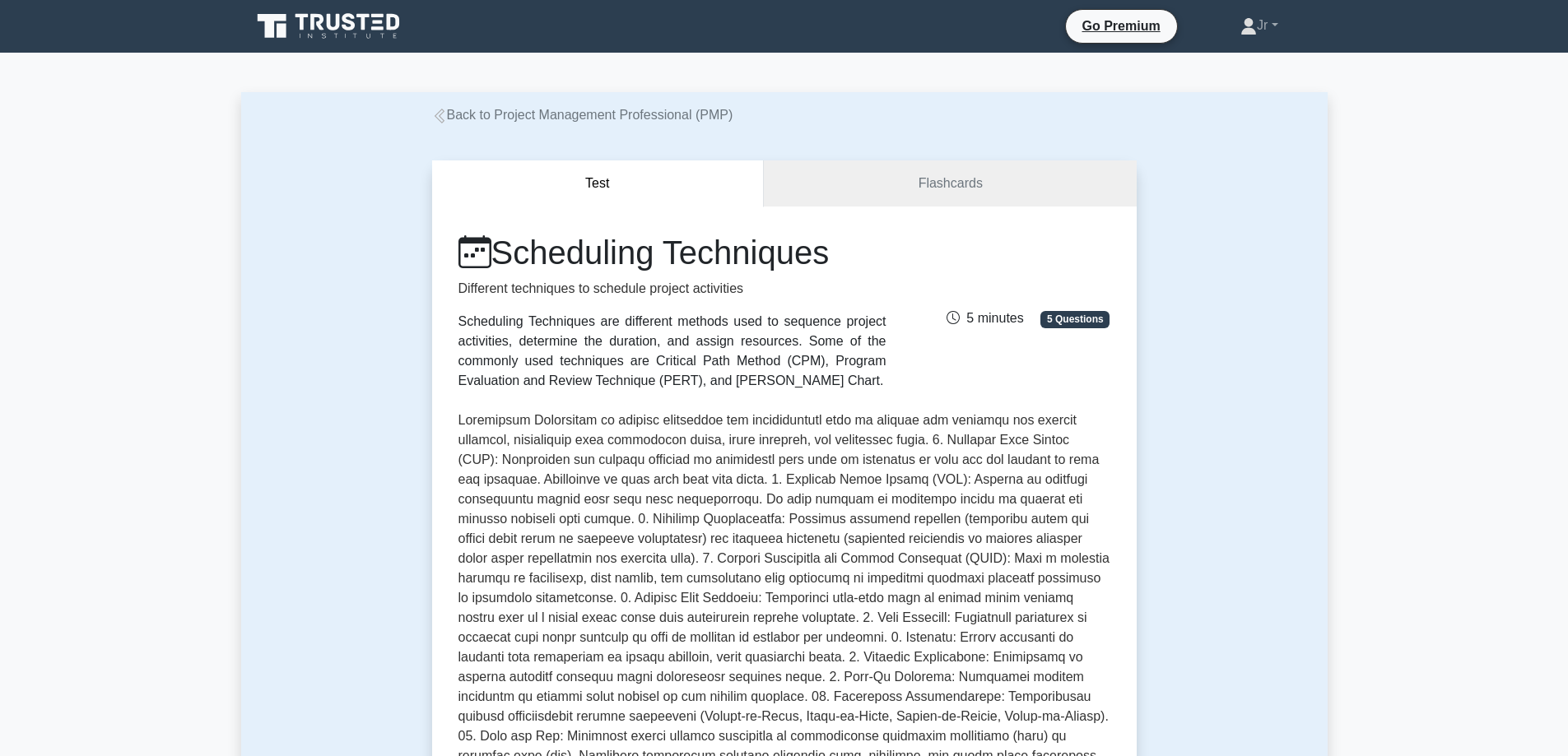
scroll to position [412, 0]
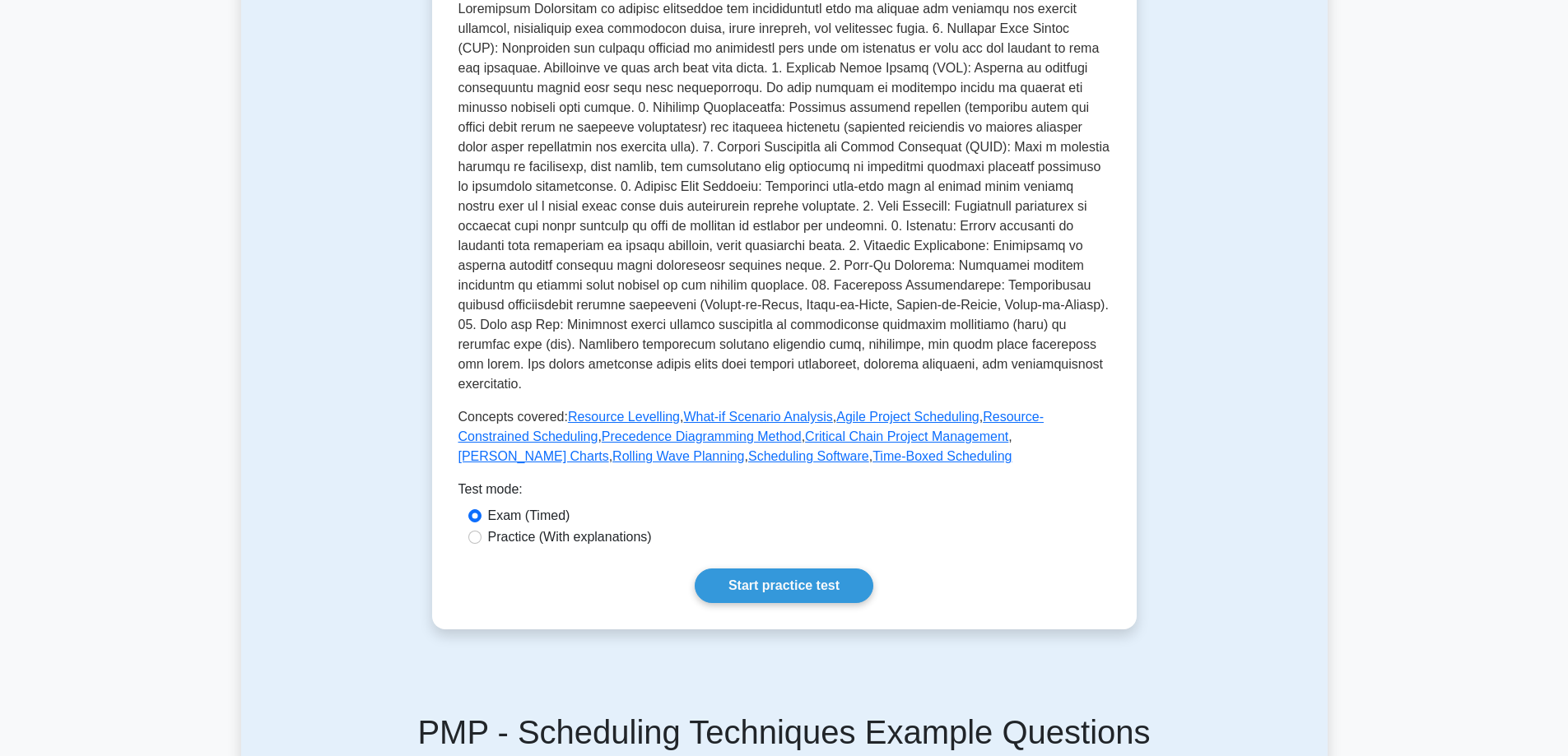
drag, startPoint x: 768, startPoint y: 530, endPoint x: 768, endPoint y: 548, distance: 18.0
click at [768, 535] on div "Scheduling Techniques Different techniques to schedule project activities Sched…" at bounding box center [784, 212] width 652 height 782
click at [769, 569] on link "Start practice test" at bounding box center [784, 586] width 178 height 35
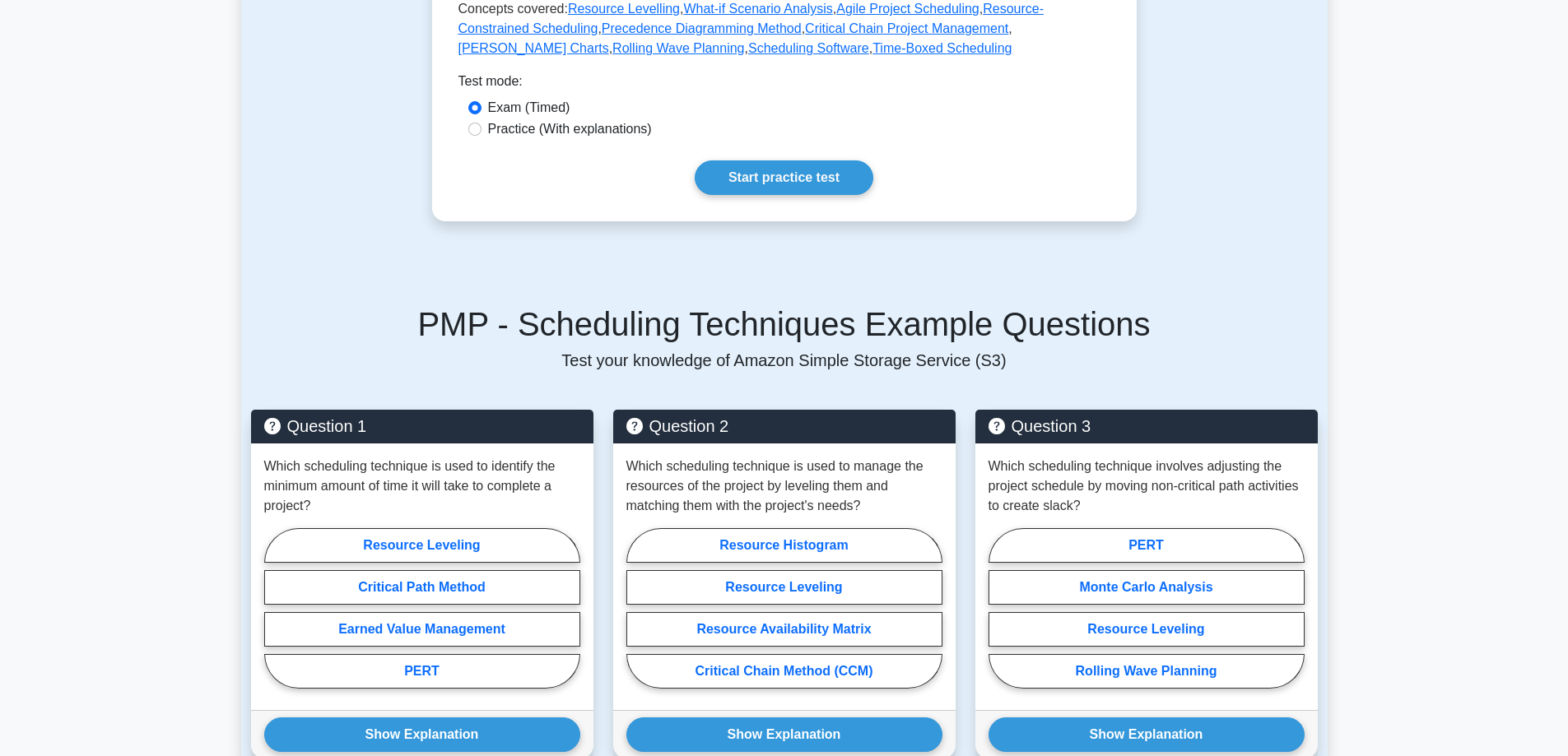
scroll to position [823, 0]
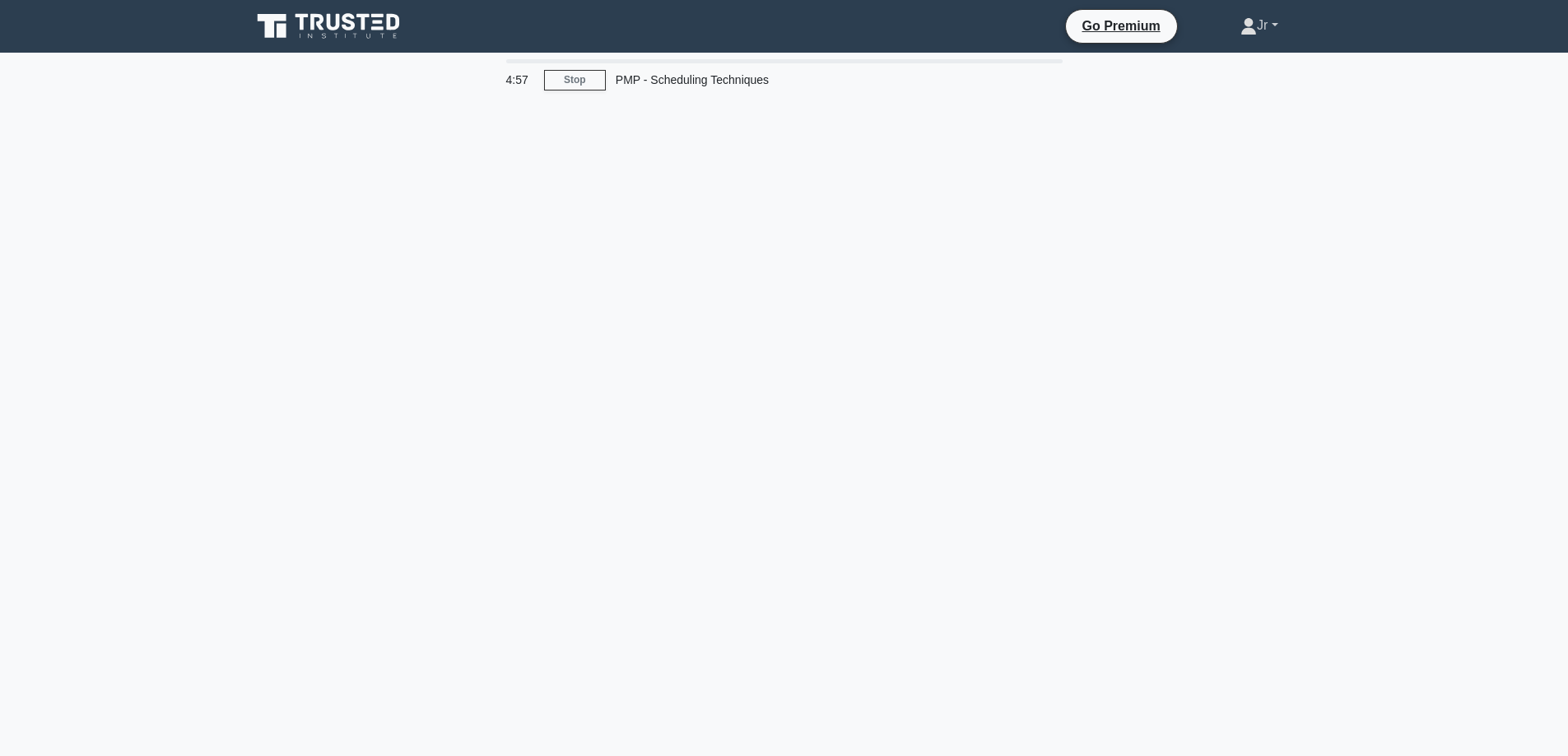
click at [1262, 32] on link "Jr" at bounding box center [1259, 25] width 116 height 33
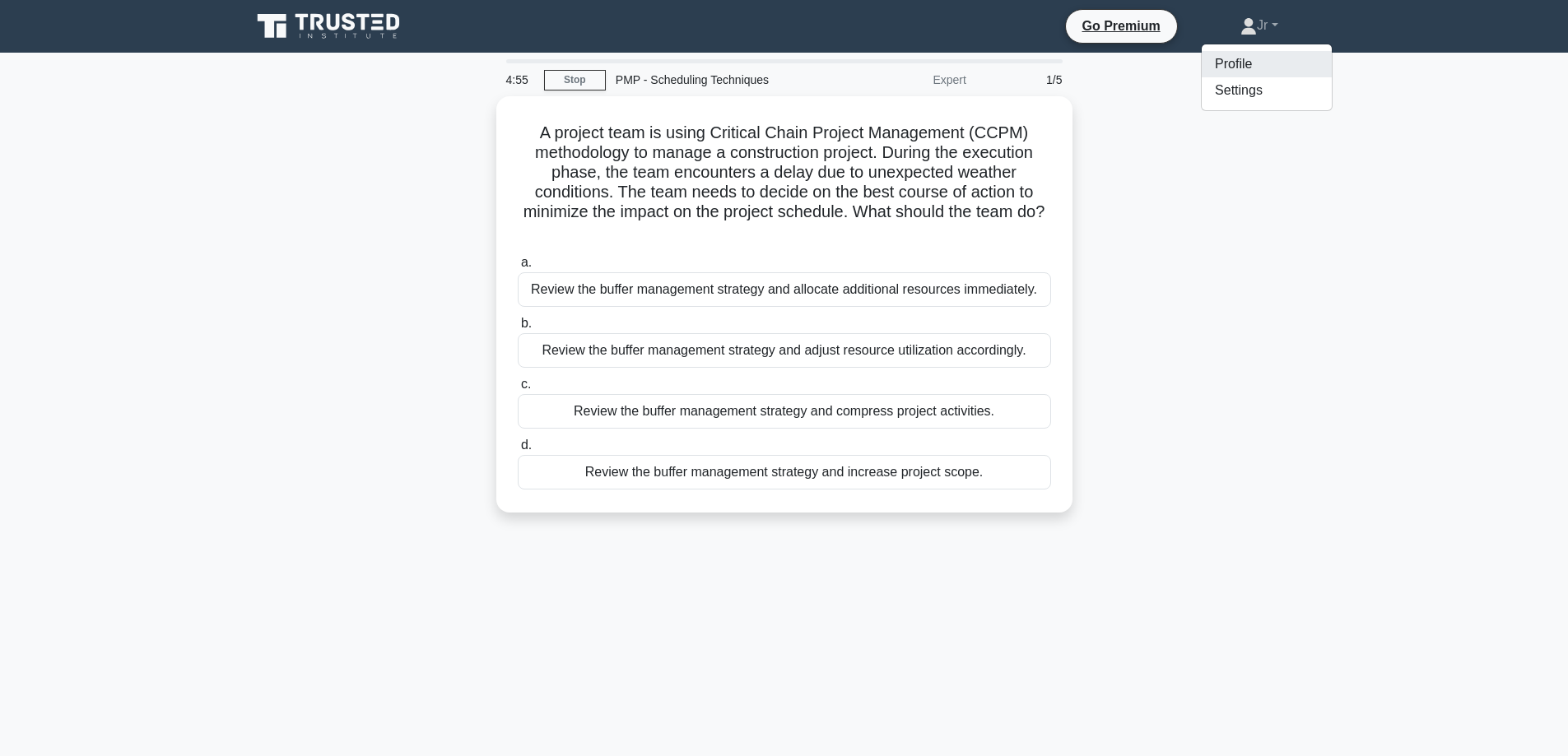
click at [1260, 55] on link "Profile" at bounding box center [1268, 63] width 131 height 26
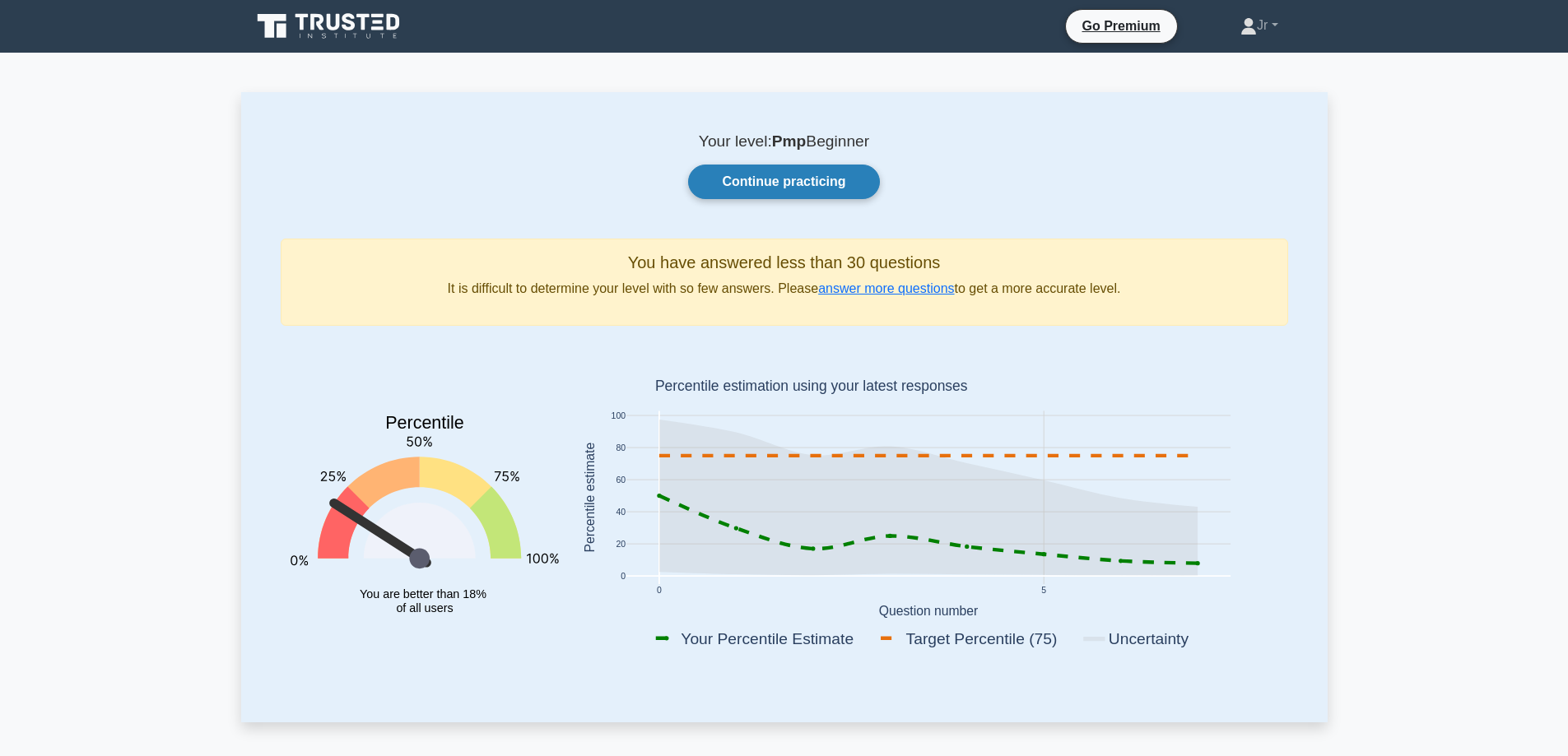
click at [773, 182] on link "Continue practicing" at bounding box center [783, 182] width 191 height 35
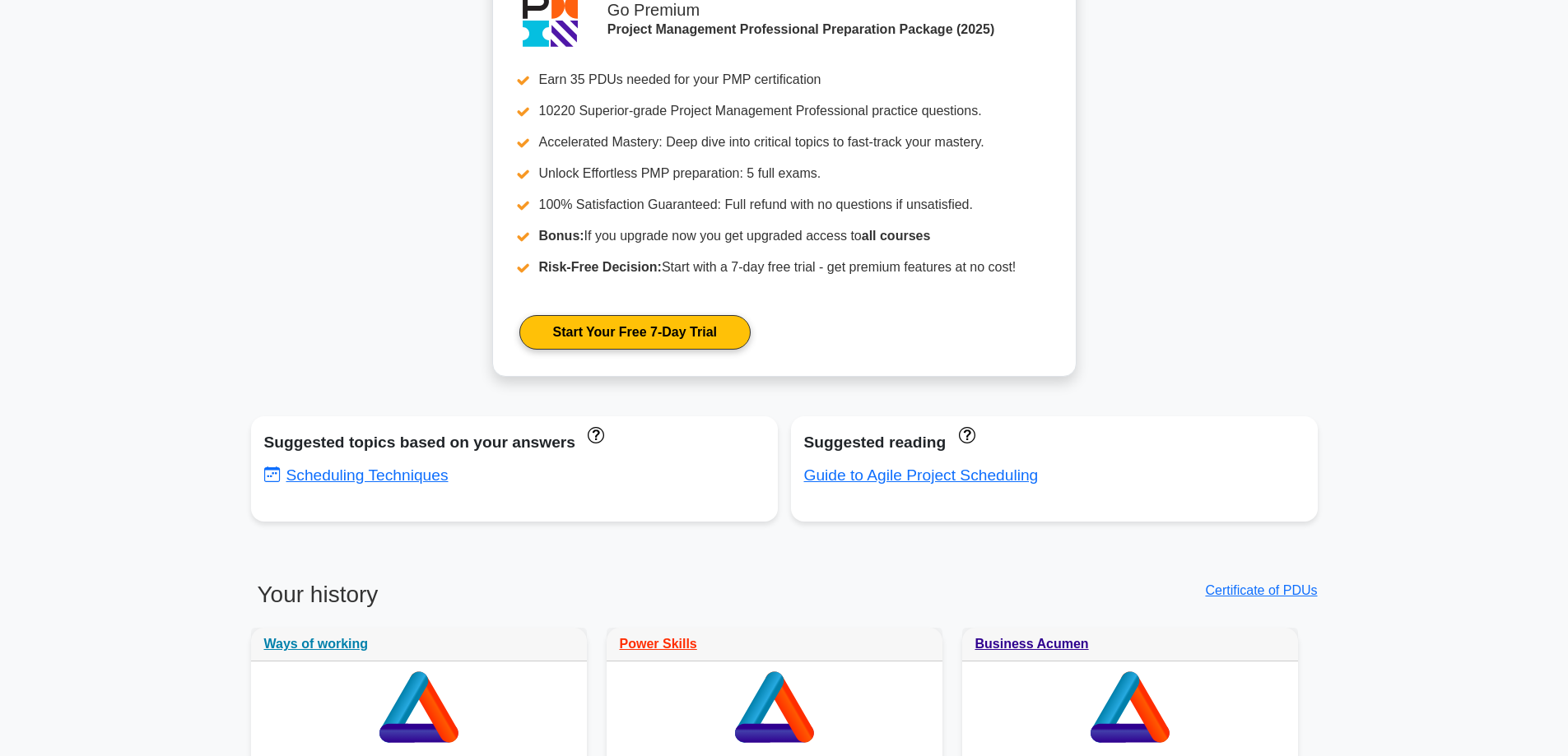
scroll to position [823, 0]
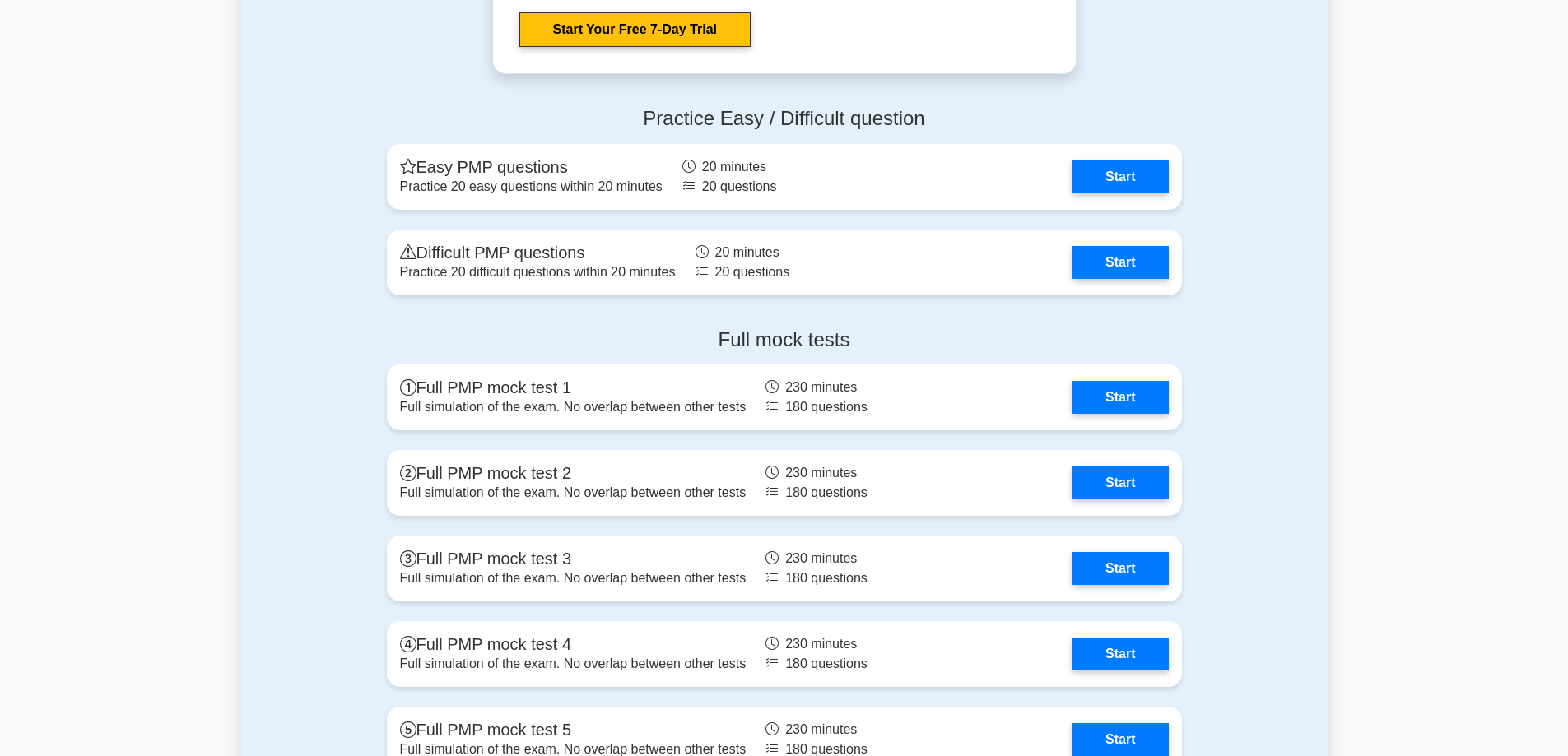
scroll to position [4848, 0]
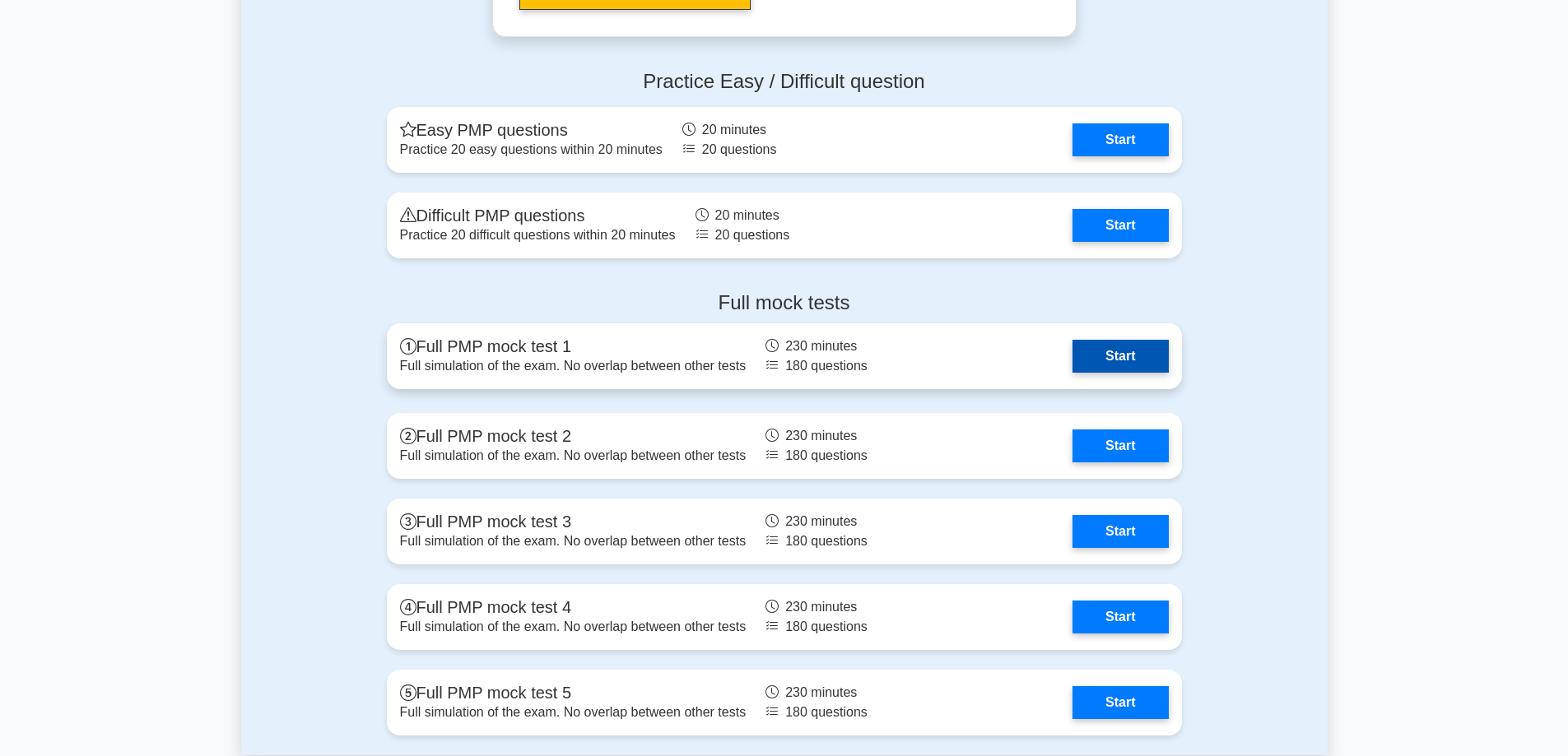
click at [1114, 351] on link "Start" at bounding box center [1121, 356] width 96 height 33
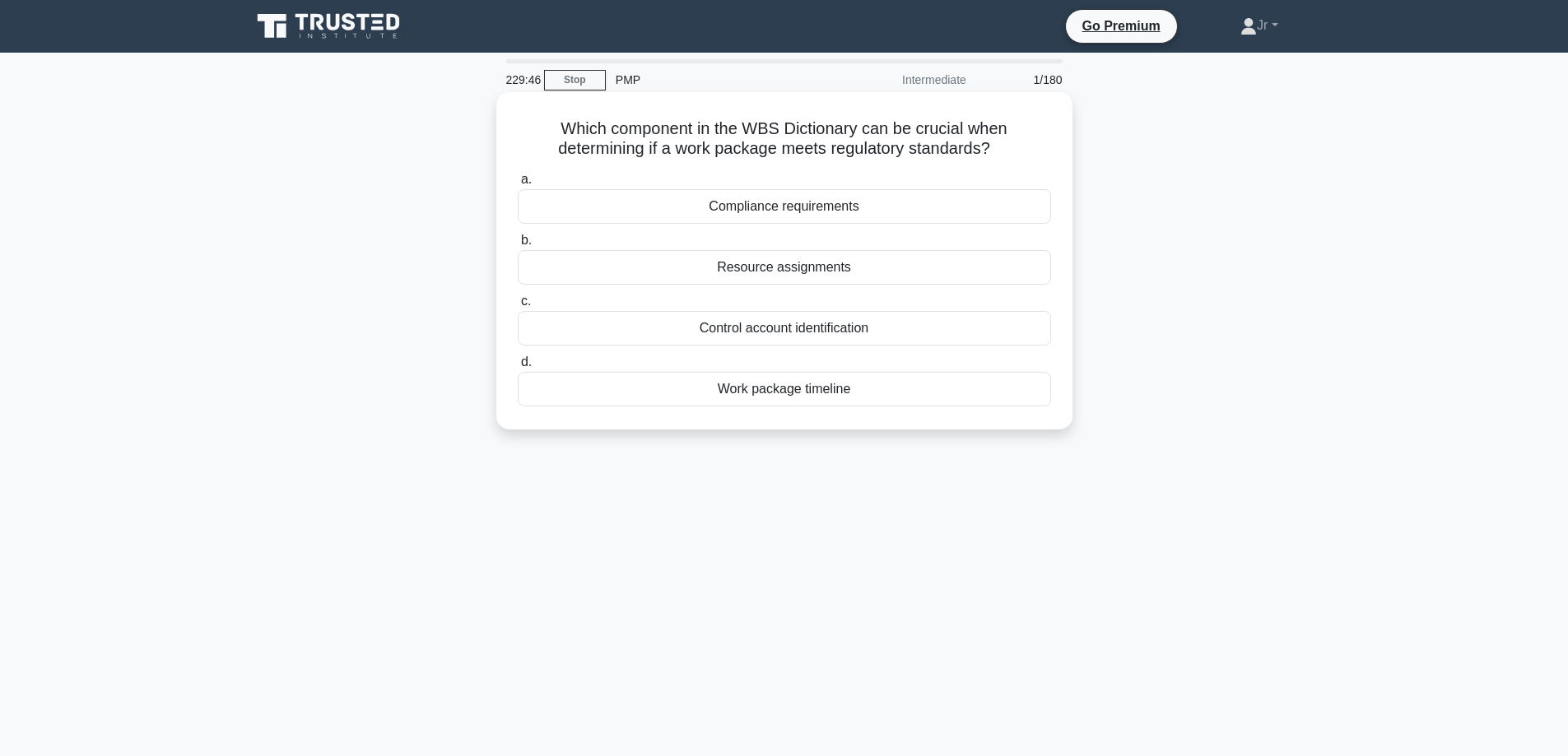
click at [909, 200] on div "Compliance requirements" at bounding box center [785, 206] width 534 height 35
click at [518, 185] on input "a. Compliance requirements" at bounding box center [518, 179] width 0 height 11
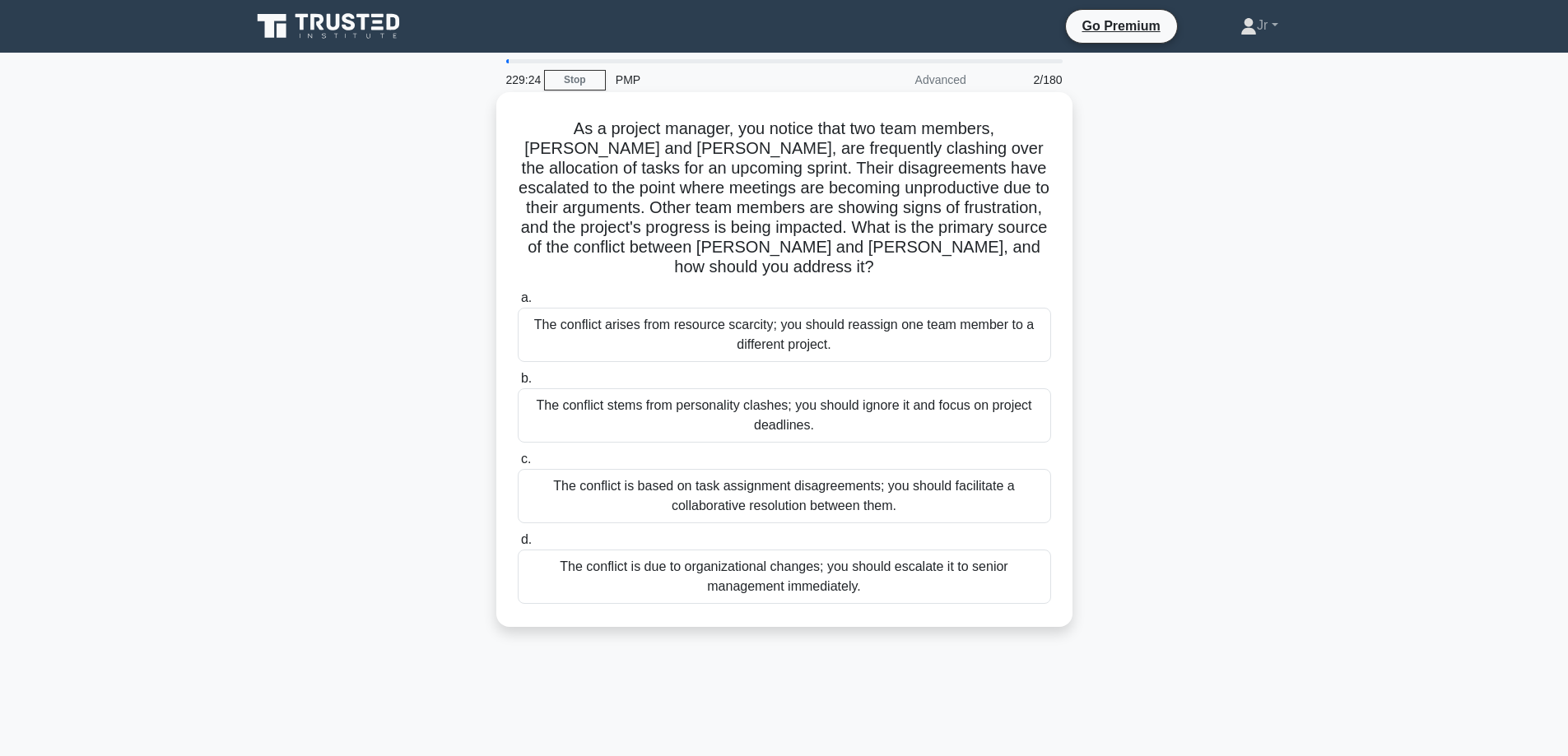
click at [959, 475] on div "The conflict is based on task assignment disagreements; you should facilitate a…" at bounding box center [785, 496] width 534 height 55
click at [518, 465] on input "c. The conflict is based on task assignment disagreements; you should facilitat…" at bounding box center [518, 460] width 0 height 11
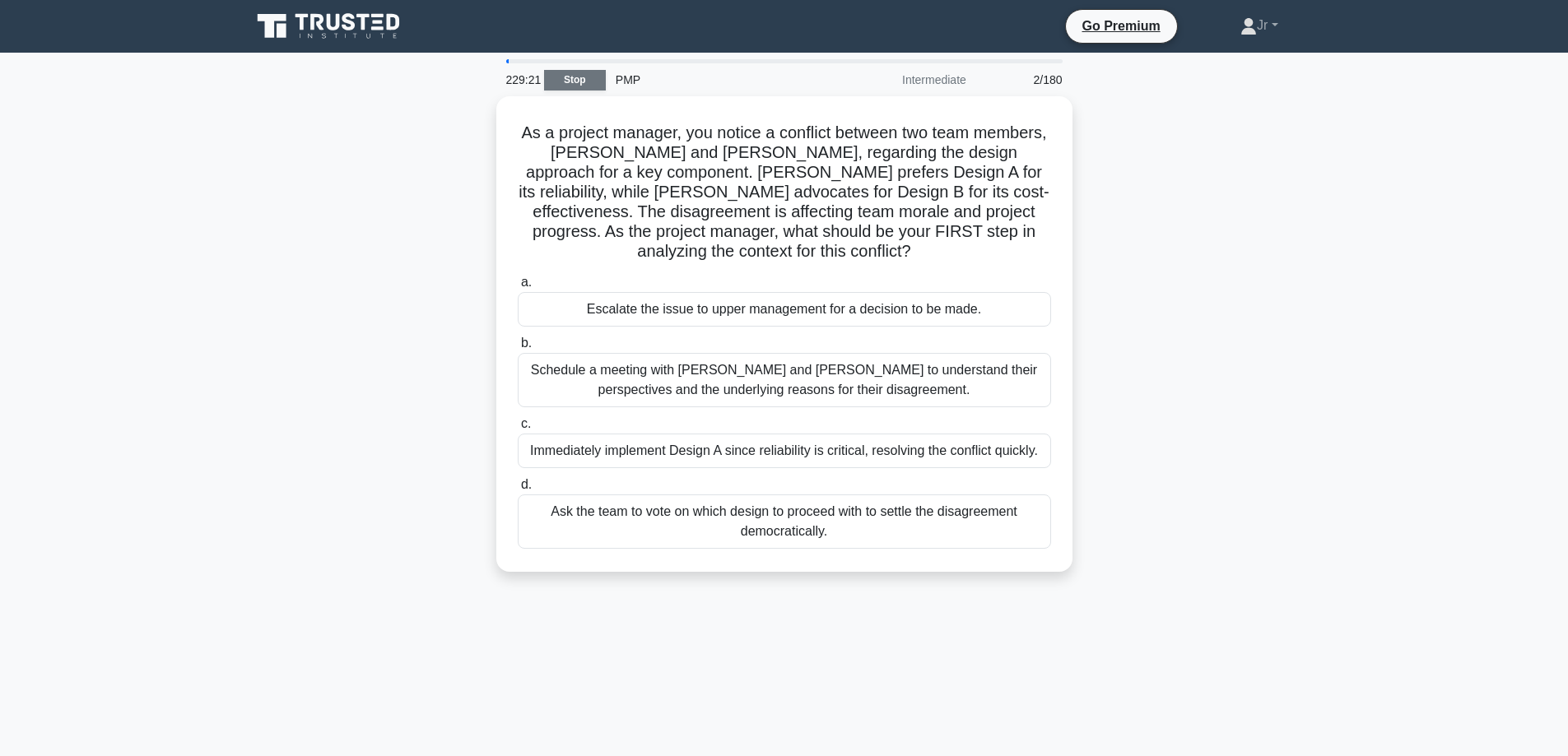
click at [580, 79] on link "Stop" at bounding box center [575, 80] width 61 height 20
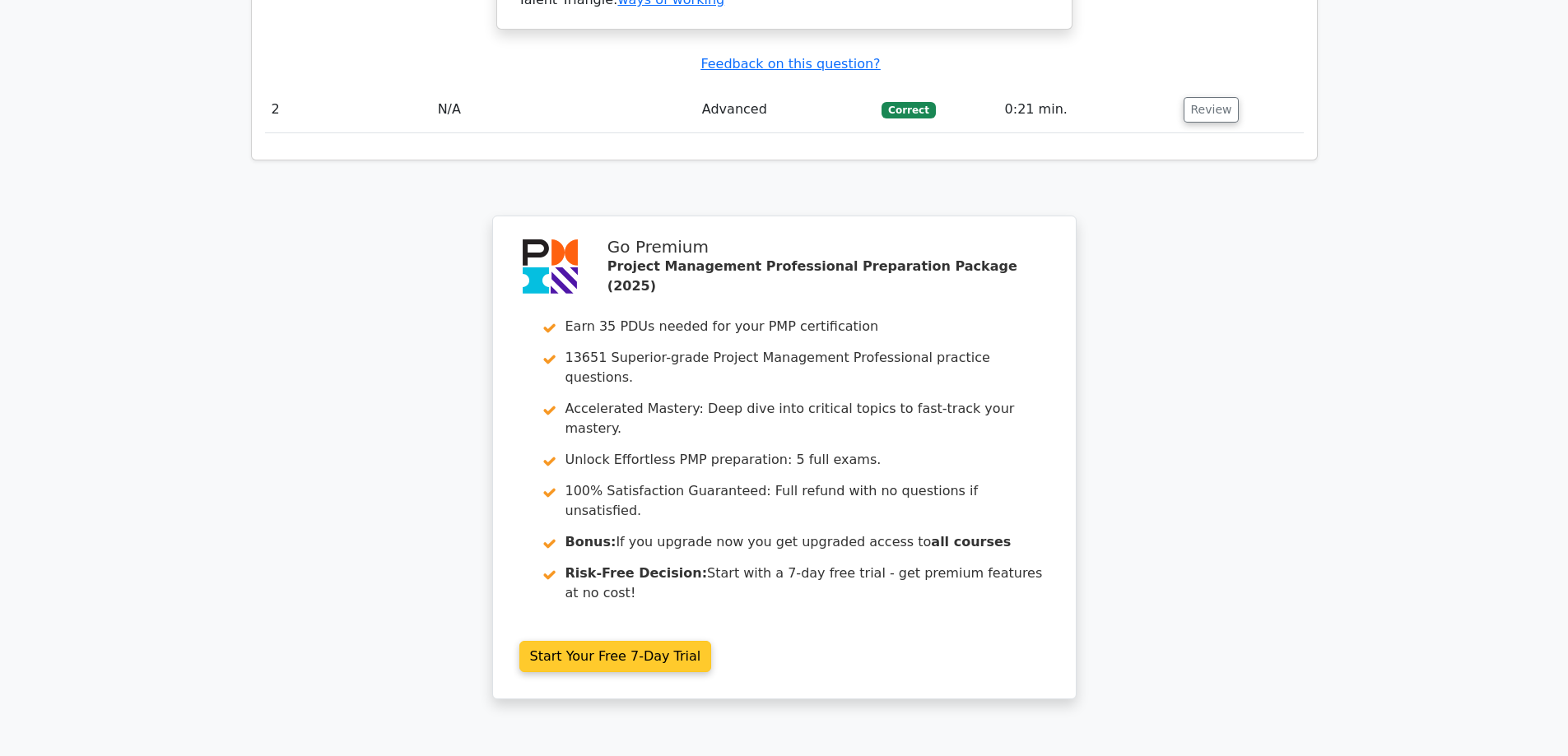
scroll to position [2158, 0]
